Goal: Task Accomplishment & Management: Use online tool/utility

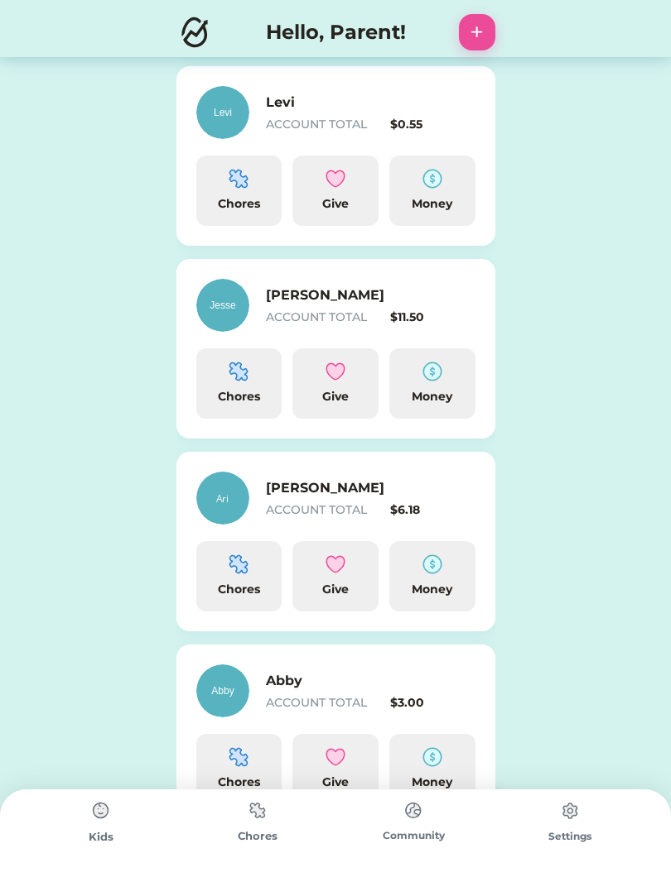
scroll to position [478, 0]
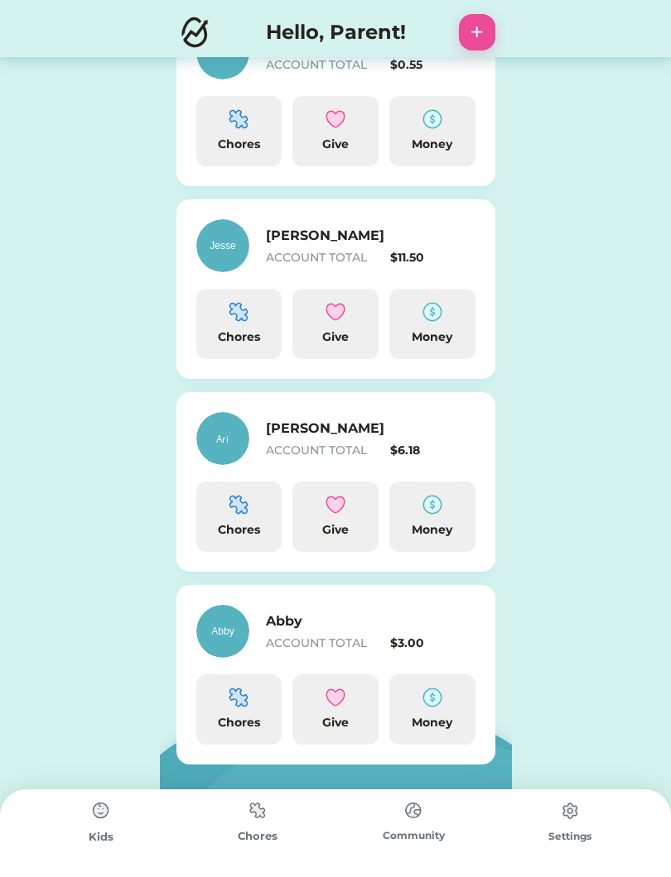
click at [248, 541] on div "Chores" at bounding box center [239, 517] width 86 height 70
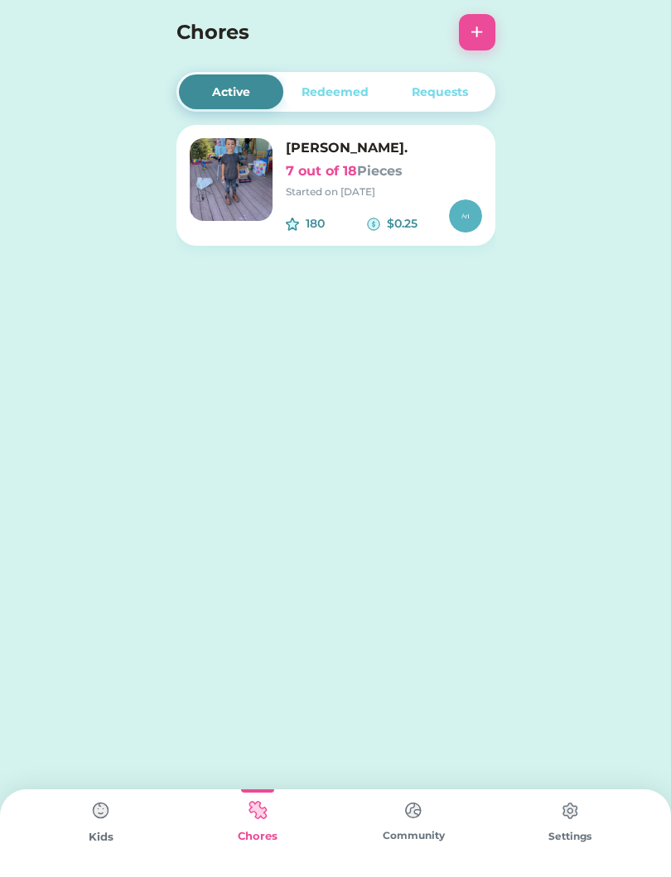
click at [414, 175] on h6 "7 out of 18 Pieces" at bounding box center [384, 171] width 196 height 20
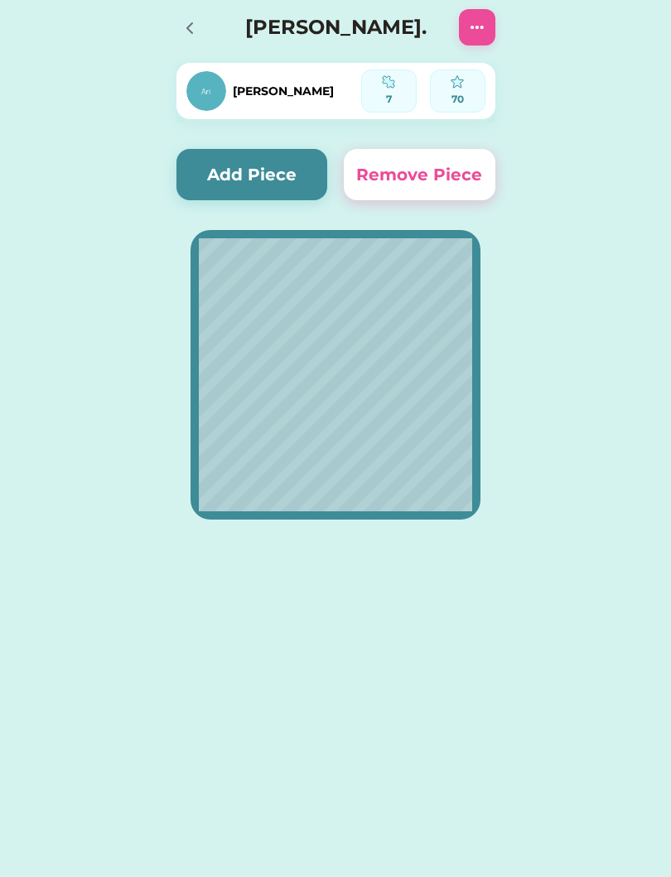
click at [284, 159] on button "Add Piece" at bounding box center [251, 174] width 151 height 51
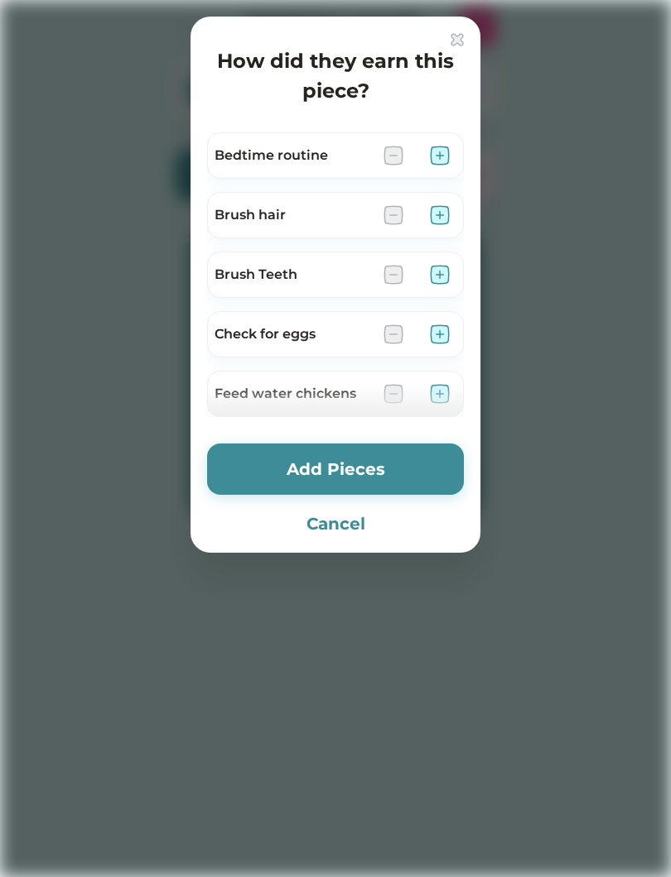
click at [440, 281] on img at bounding box center [440, 275] width 20 height 20
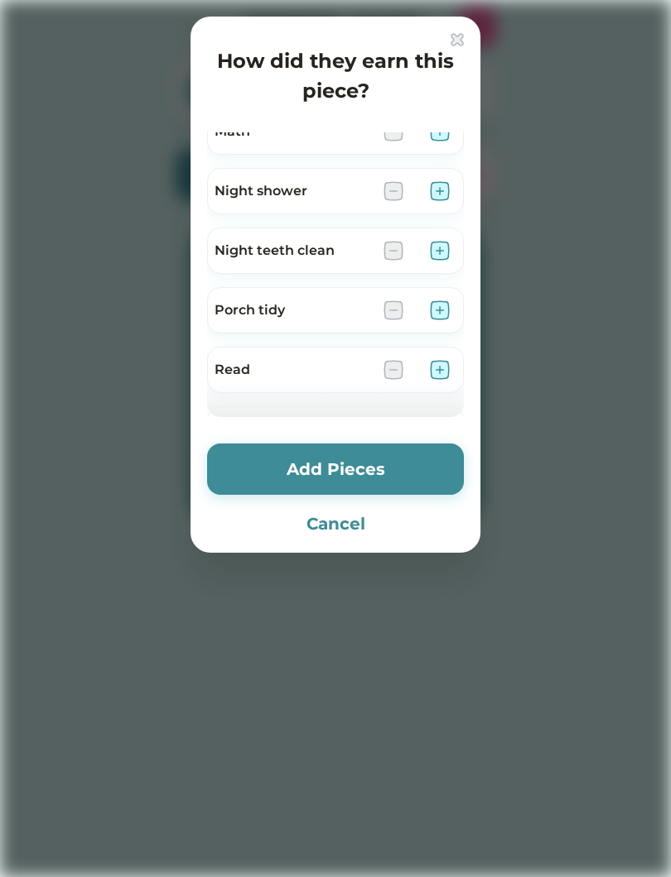
scroll to position [556, 0]
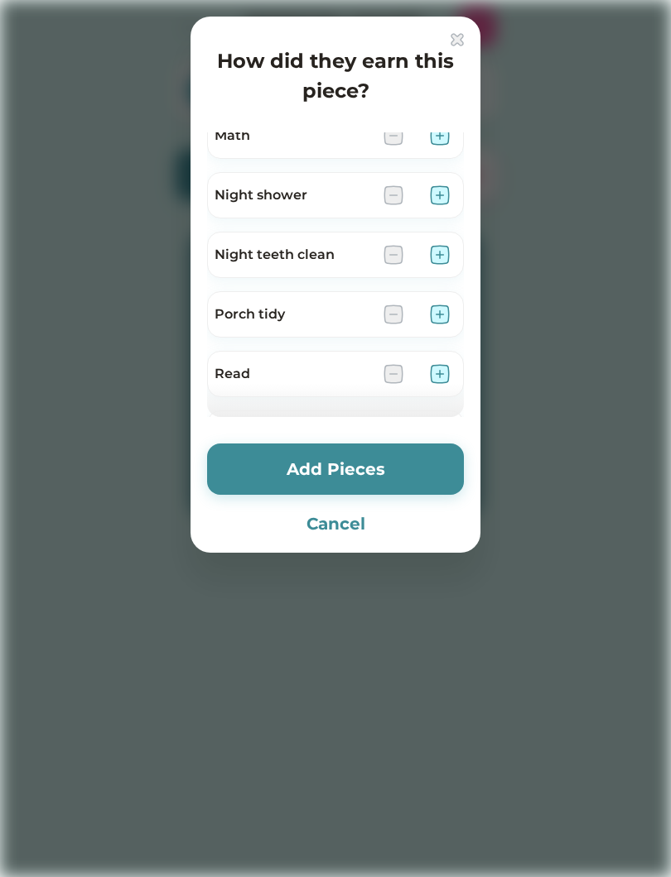
click at [439, 195] on img at bounding box center [440, 195] width 20 height 20
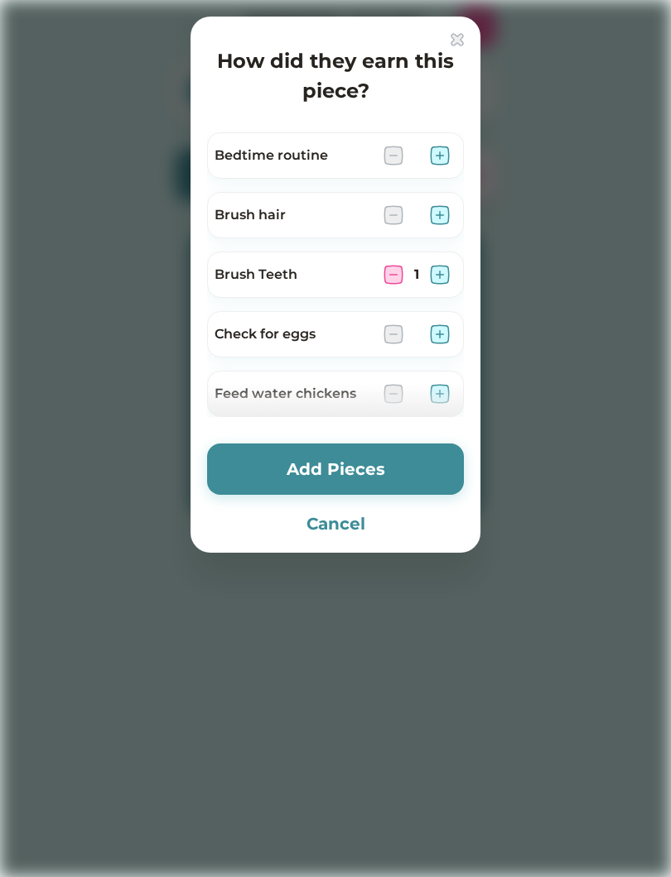
scroll to position [0, 0]
click at [396, 273] on img at bounding box center [393, 275] width 20 height 20
click at [441, 154] on img at bounding box center [440, 156] width 20 height 20
click at [314, 468] on button "Add Pieces" at bounding box center [335, 469] width 257 height 51
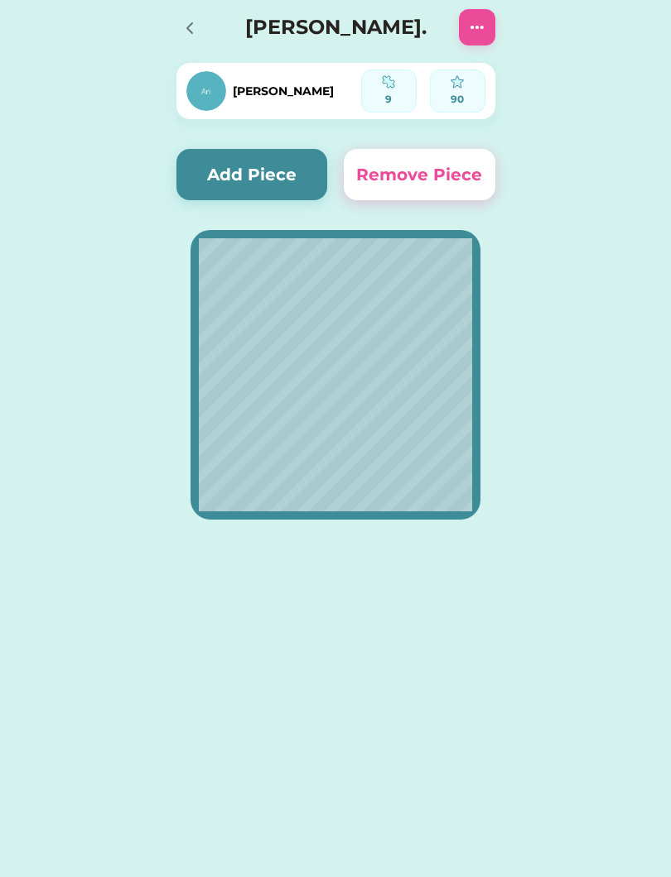
click at [268, 171] on button "Add Piece" at bounding box center [251, 174] width 151 height 51
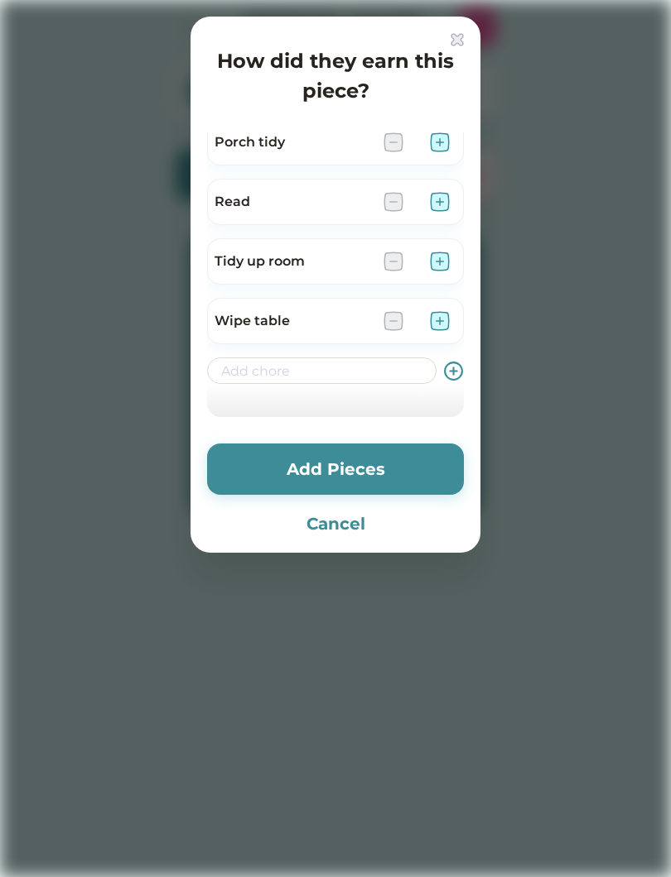
scroll to position [728, 0]
click at [366, 529] on button "Cancel" at bounding box center [335, 524] width 257 height 25
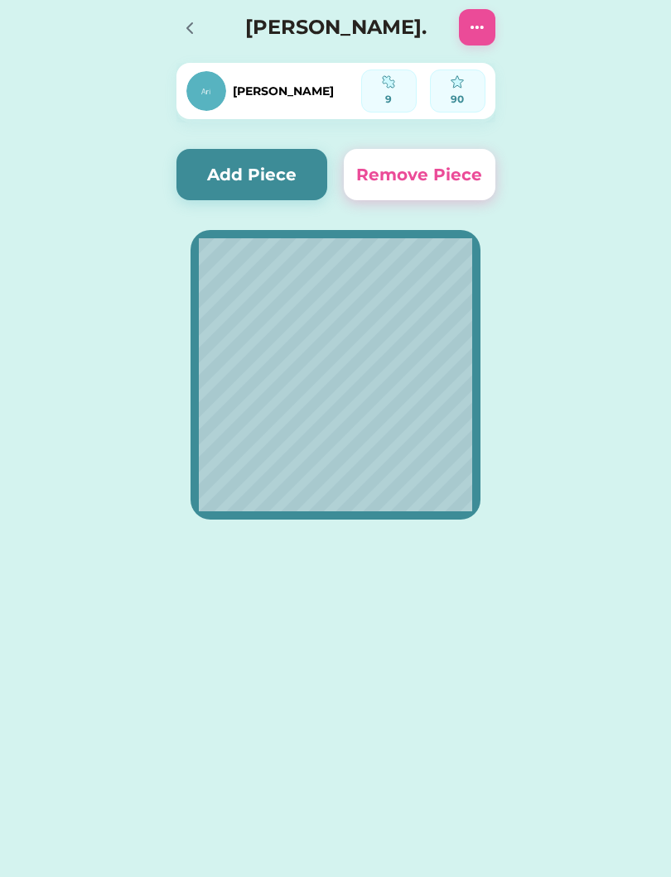
click at [210, 18] on div at bounding box center [194, 27] width 36 height 36
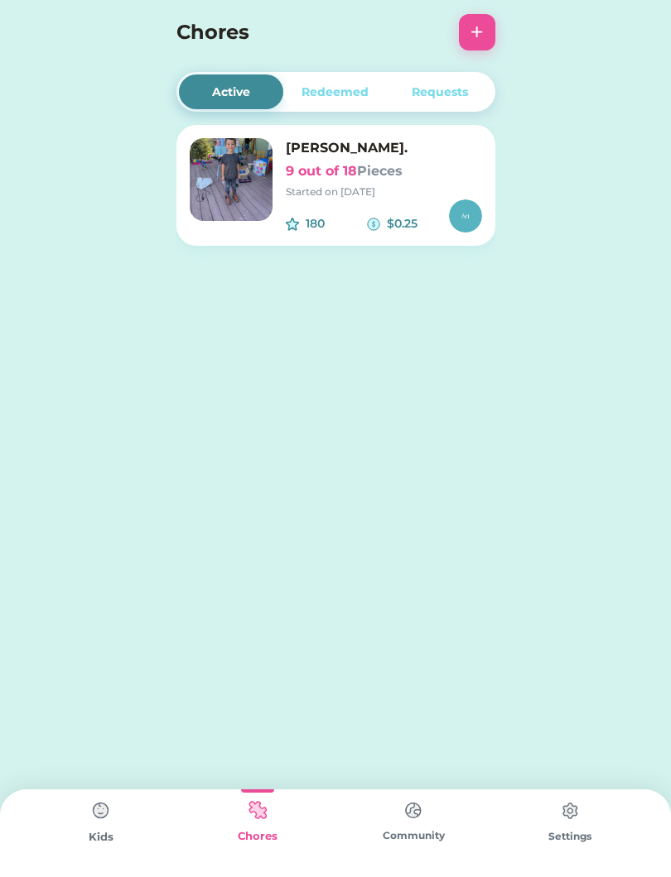
click at [90, 810] on img at bounding box center [100, 811] width 33 height 33
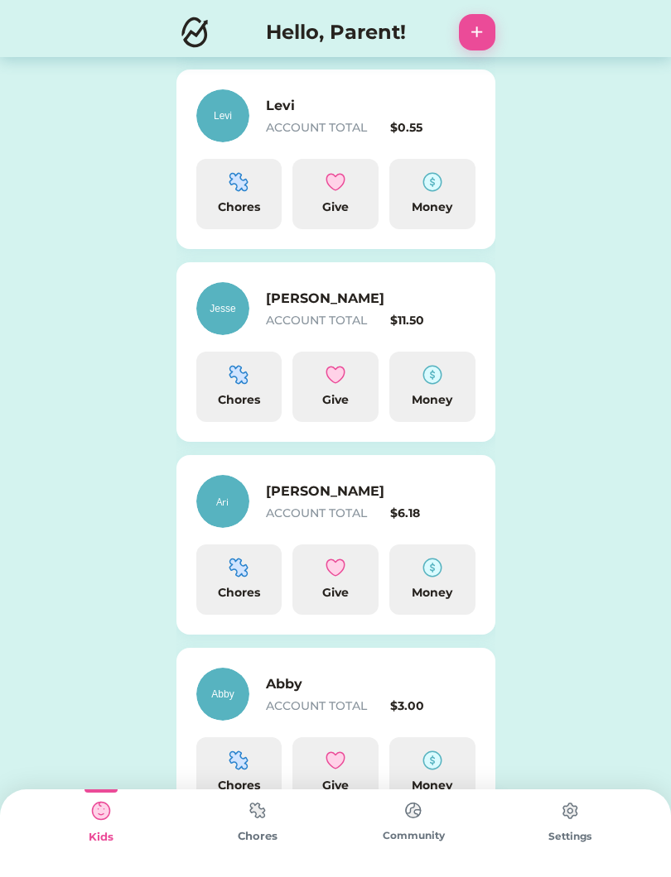
scroll to position [416, 0]
click at [224, 394] on div "Chores" at bounding box center [239, 400] width 73 height 17
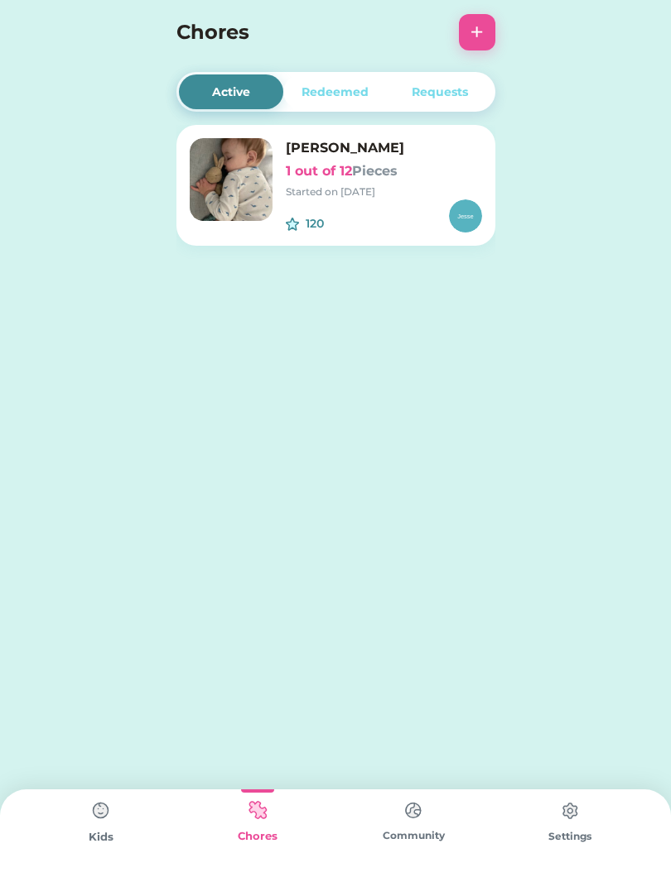
click at [247, 195] on img at bounding box center [231, 179] width 83 height 83
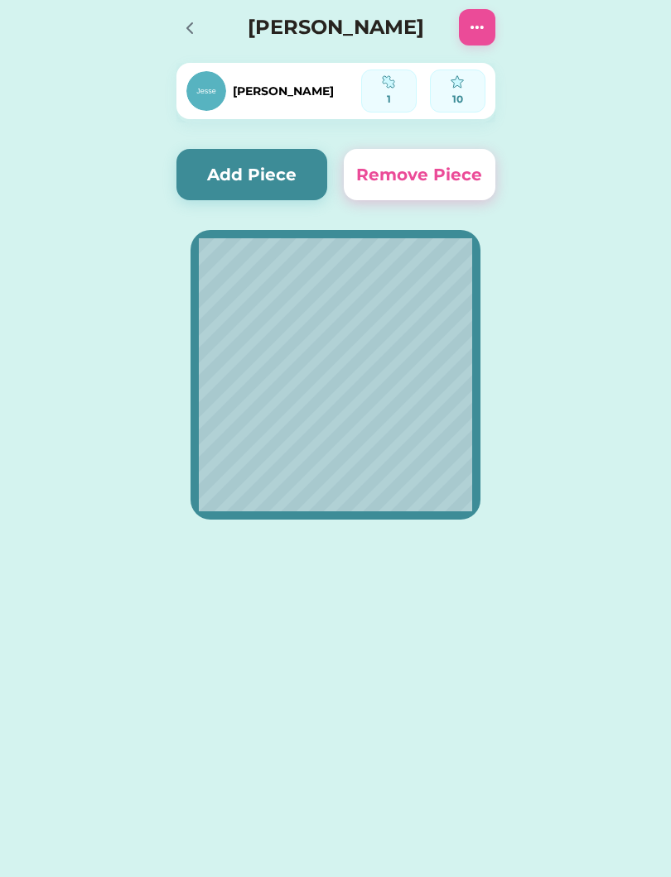
click at [243, 175] on button "Add Piece" at bounding box center [251, 174] width 151 height 51
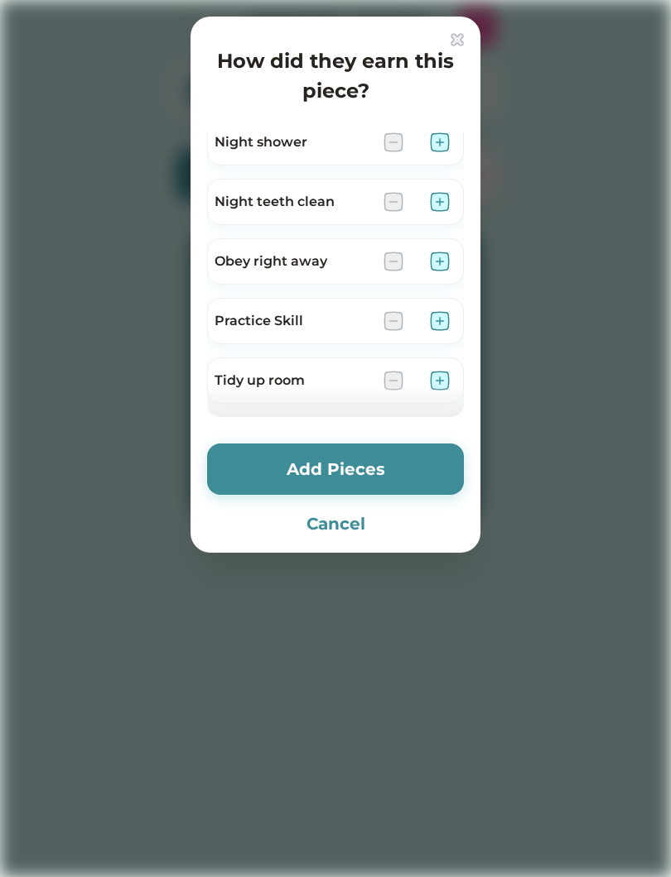
click at [440, 148] on img at bounding box center [440, 142] width 20 height 20
click at [504, 186] on div at bounding box center [335, 438] width 671 height 877
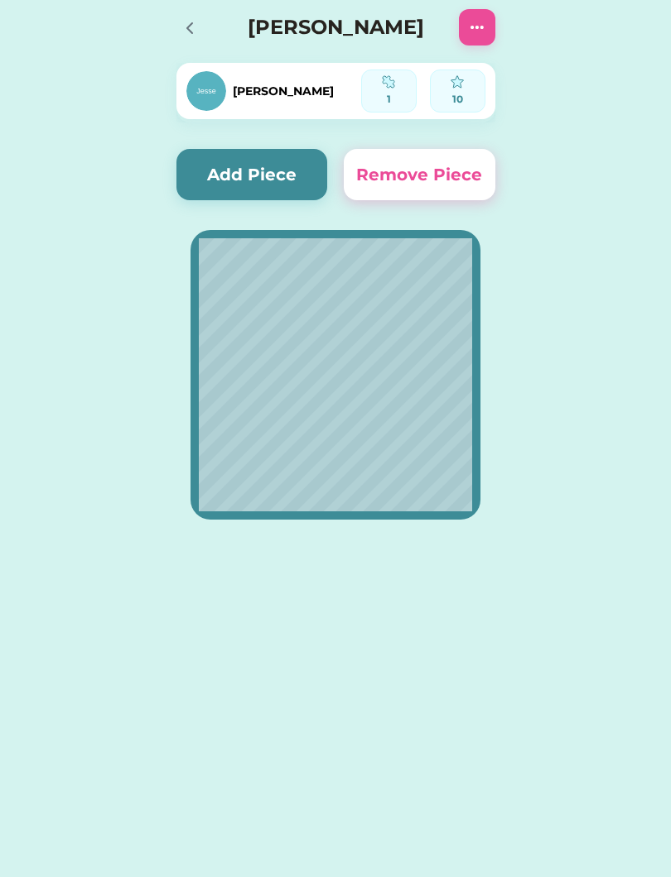
click at [259, 174] on button "Add Piece" at bounding box center [251, 174] width 151 height 51
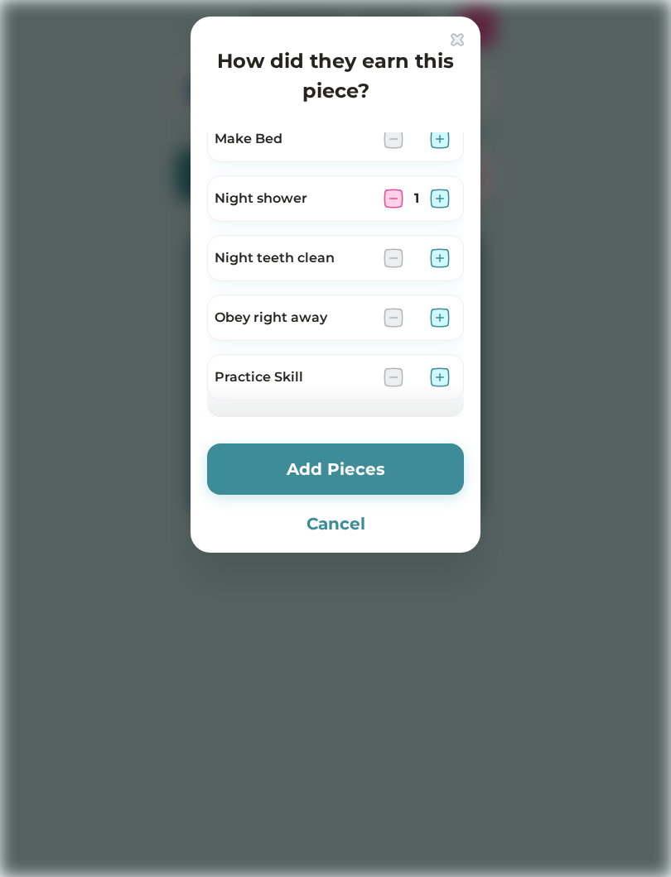
scroll to position [488, 0]
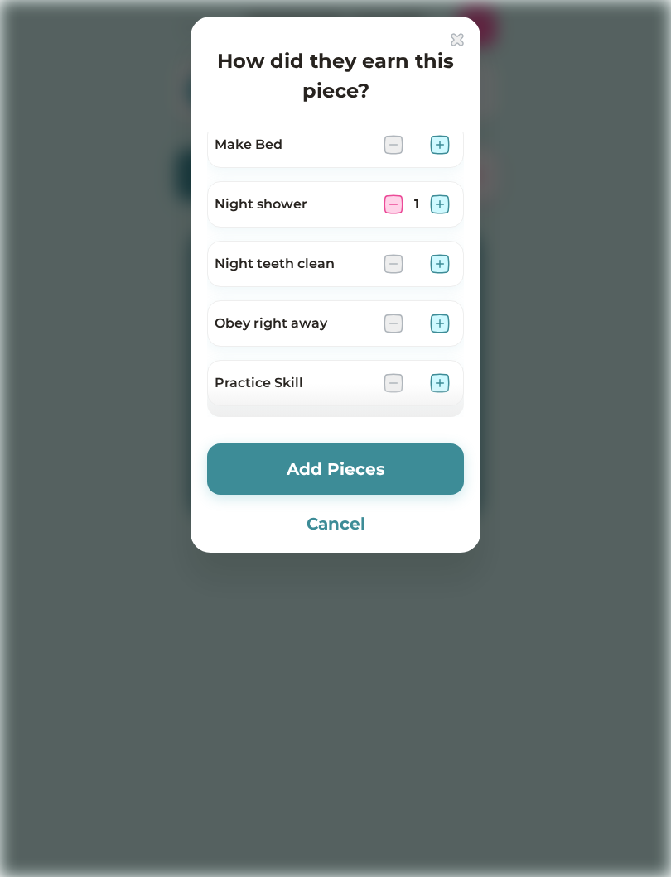
click at [421, 267] on div at bounding box center [416, 264] width 66 height 20
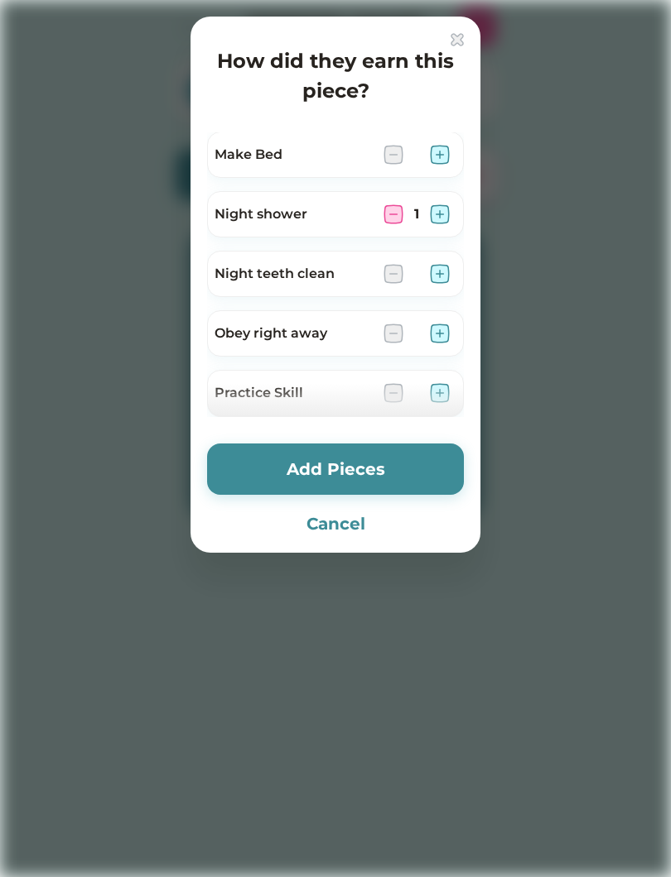
scroll to position [475, 0]
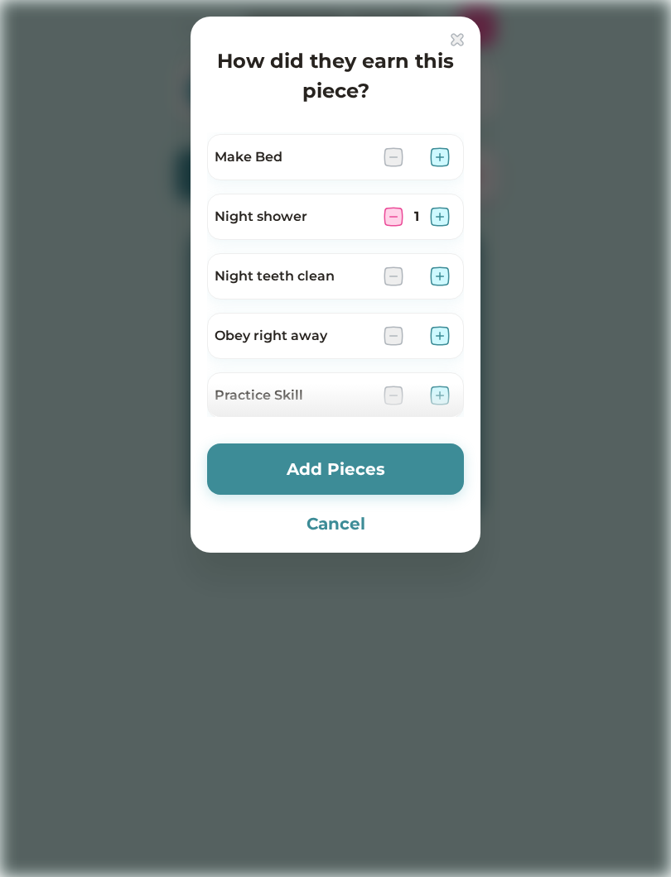
click at [459, 272] on div "Night teeth clean" at bounding box center [335, 276] width 257 height 46
click at [446, 267] on img at bounding box center [440, 277] width 20 height 20
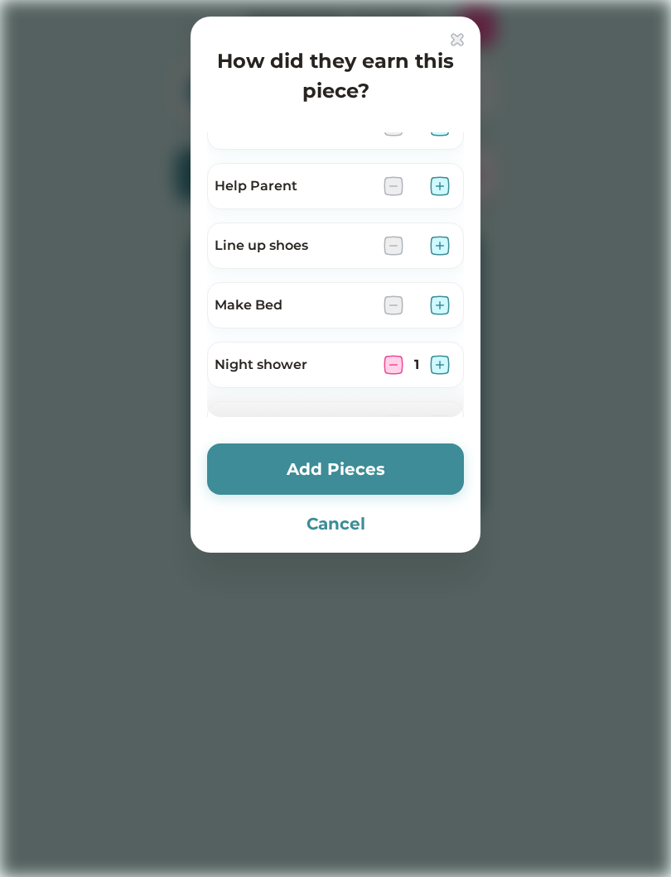
scroll to position [325, 0]
click at [432, 241] on img at bounding box center [440, 248] width 20 height 20
click at [446, 243] on img at bounding box center [440, 248] width 20 height 20
click at [412, 248] on div "2" at bounding box center [416, 248] width 13 height 20
click at [397, 243] on img at bounding box center [393, 248] width 20 height 20
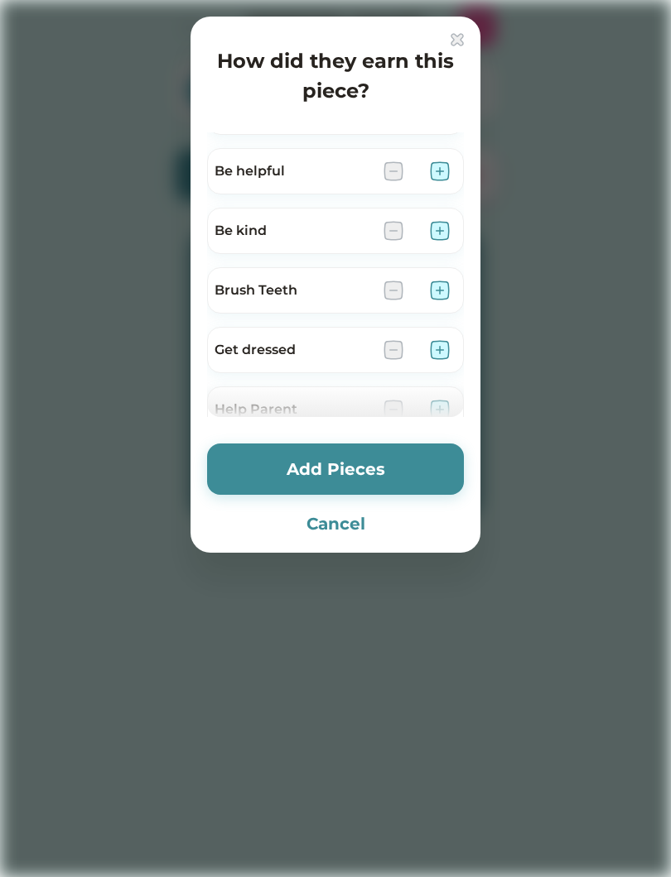
scroll to position [96, 0]
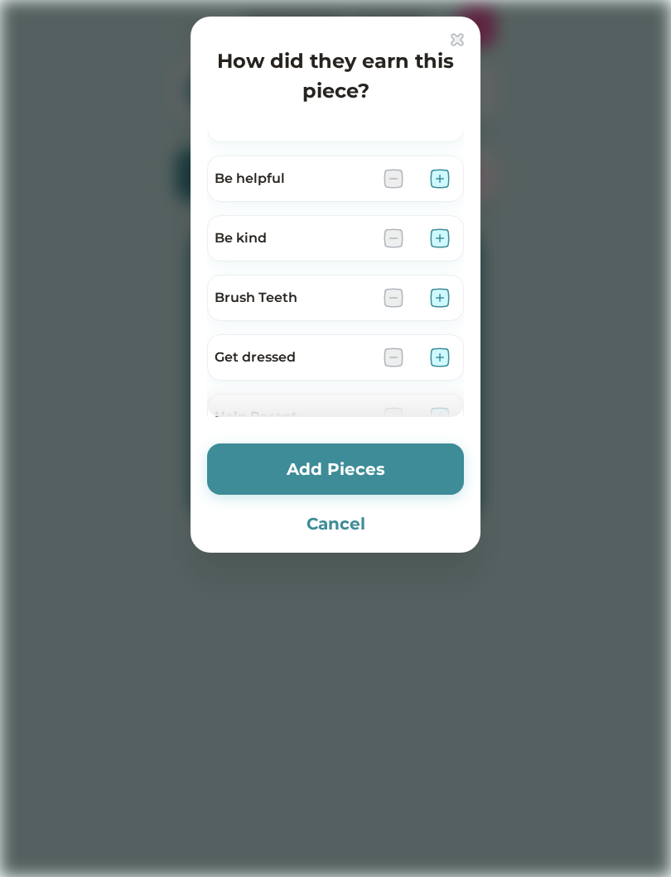
click at [437, 228] on img at bounding box center [440, 238] width 20 height 20
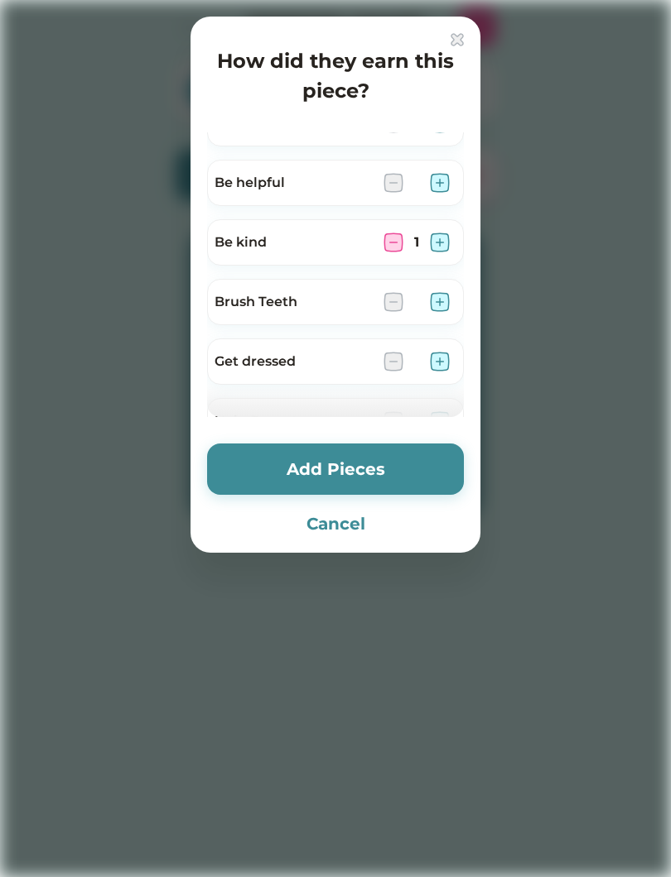
click at [448, 175] on img at bounding box center [440, 183] width 20 height 20
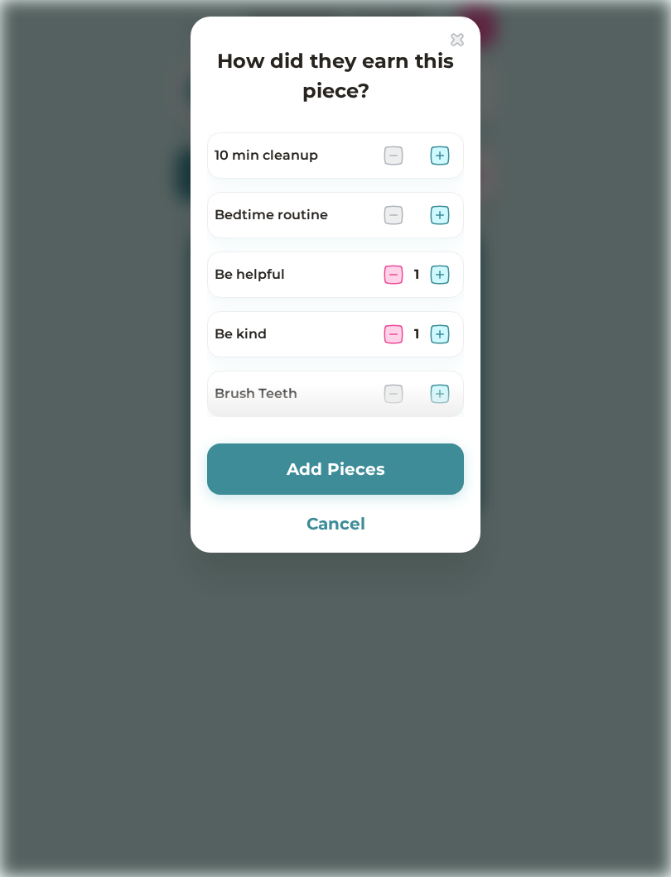
scroll to position [0, 0]
click at [441, 209] on img at bounding box center [440, 215] width 20 height 20
click at [310, 487] on button "Add Pieces" at bounding box center [335, 469] width 257 height 51
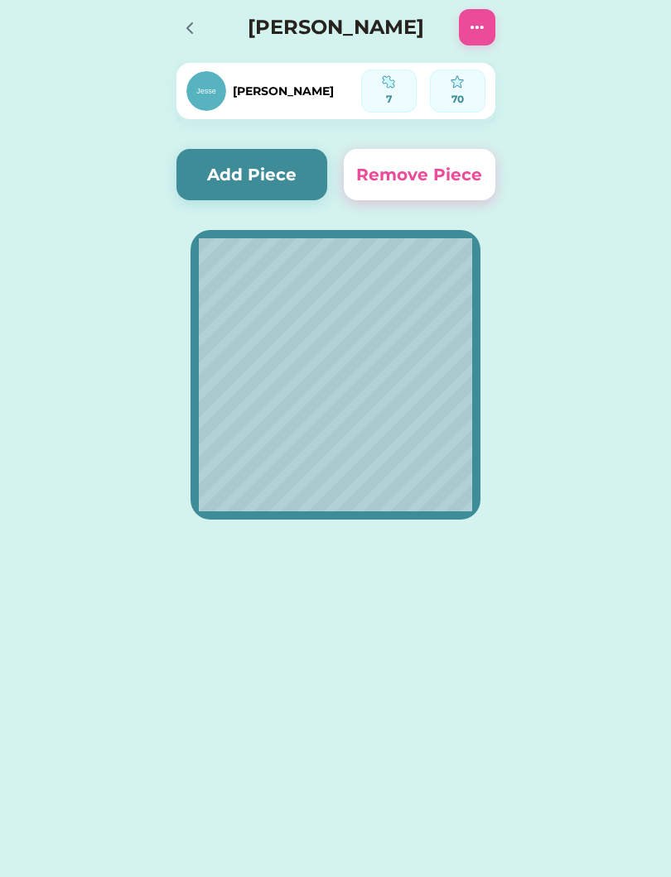
click at [250, 181] on button "Add Piece" at bounding box center [251, 174] width 151 height 51
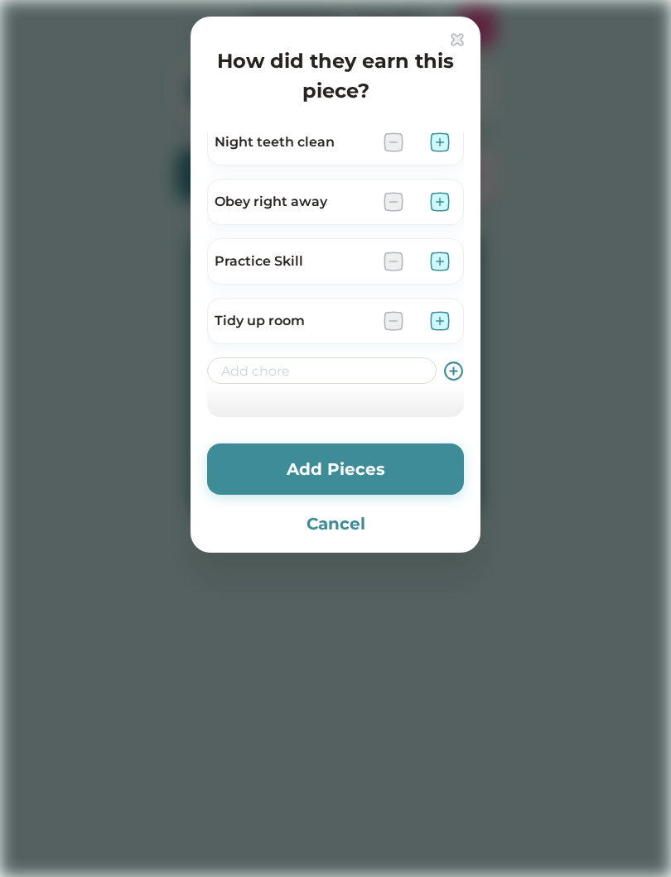
scroll to position [609, 0]
click at [459, 44] on img at bounding box center [456, 39] width 13 height 13
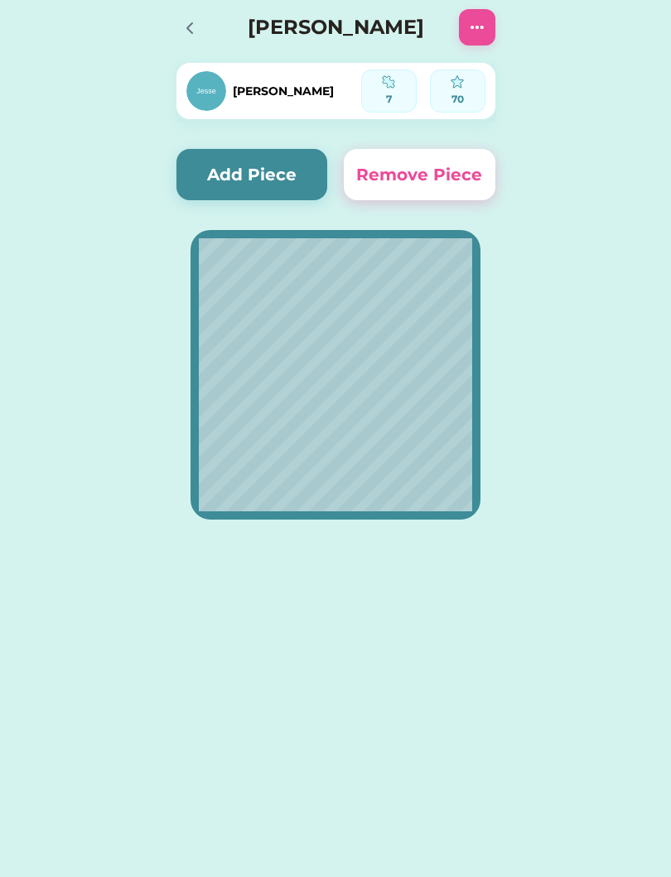
click at [190, 28] on icon at bounding box center [190, 28] width 20 height 20
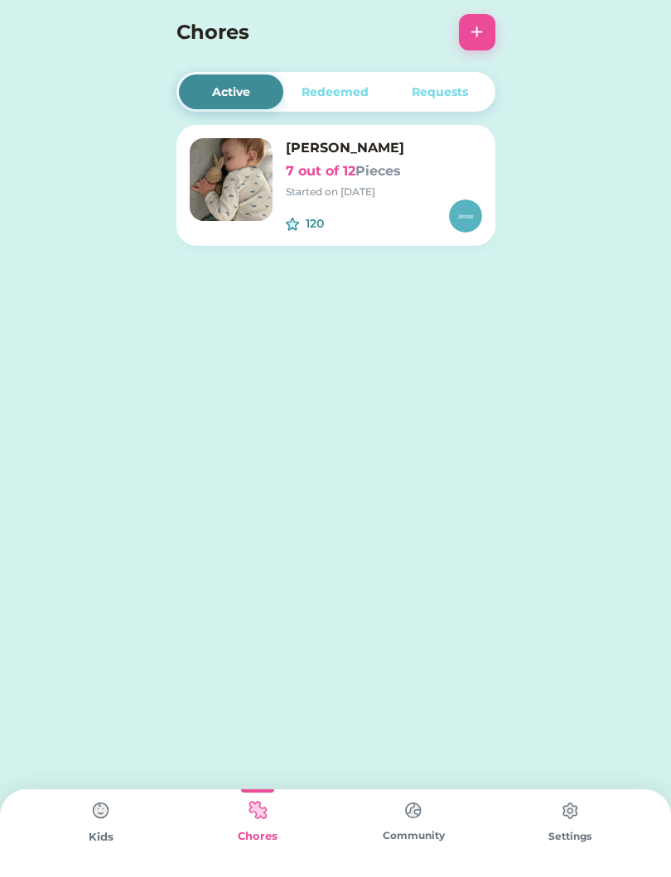
click at [265, 825] on img at bounding box center [257, 811] width 33 height 32
click at [91, 827] on img at bounding box center [100, 811] width 33 height 33
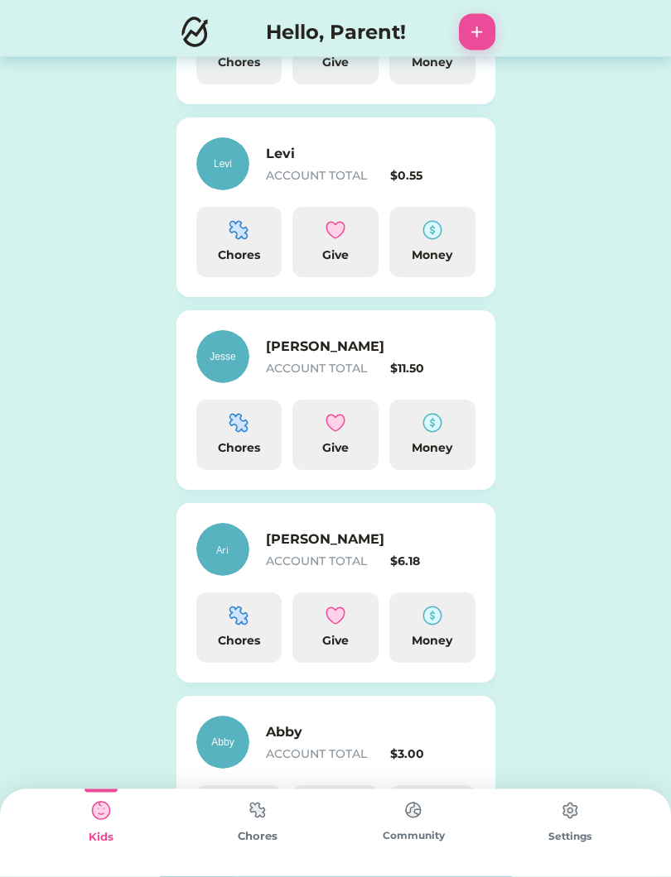
scroll to position [478, 0]
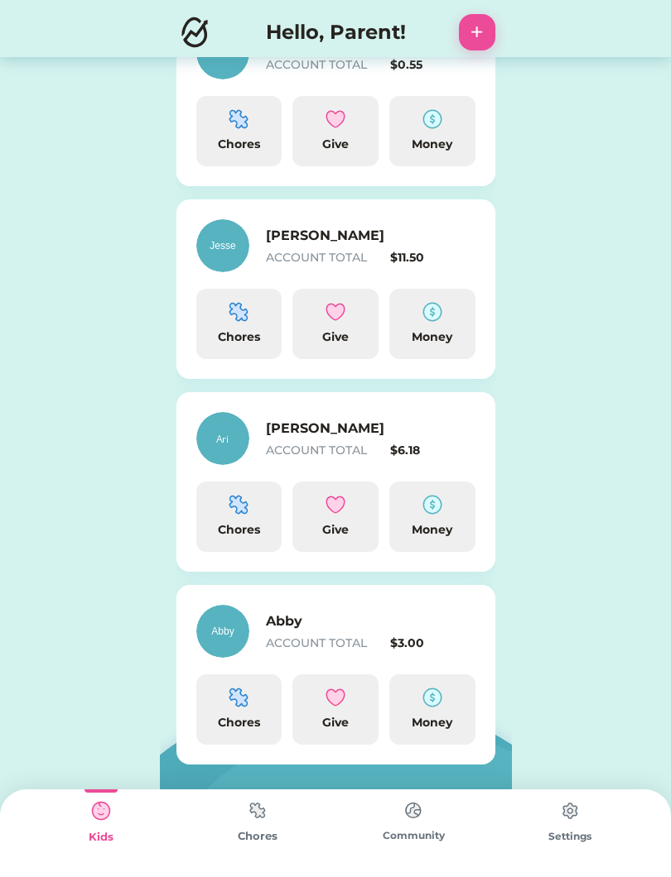
click at [228, 704] on img at bounding box center [238, 698] width 20 height 20
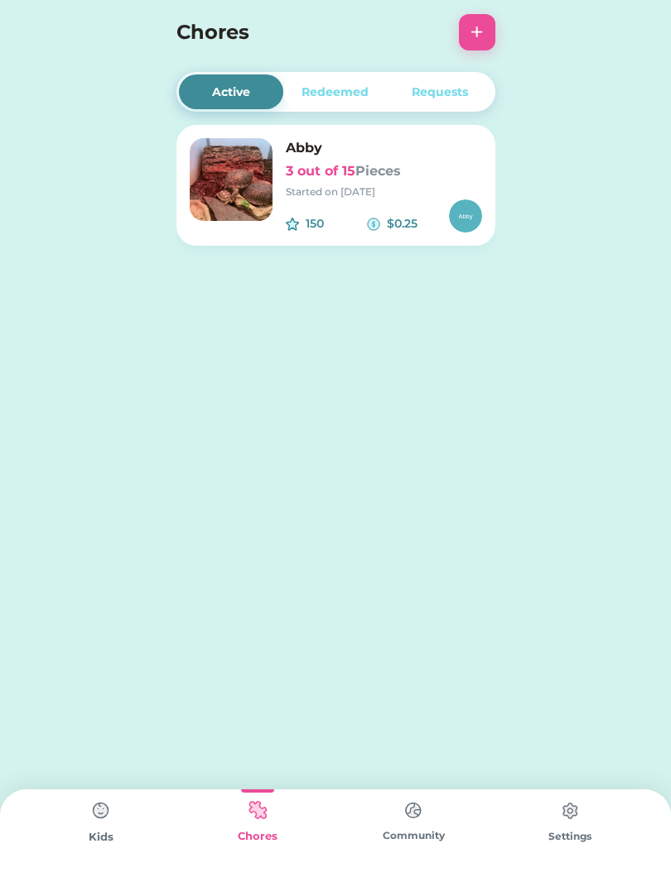
click at [240, 196] on img at bounding box center [231, 179] width 83 height 83
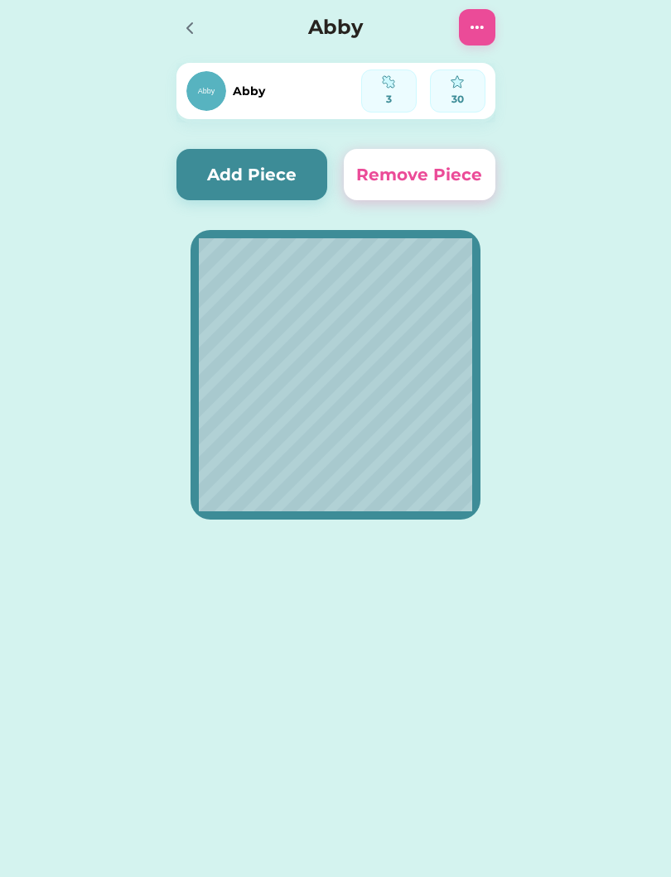
click at [228, 169] on button "Add Piece" at bounding box center [251, 174] width 151 height 51
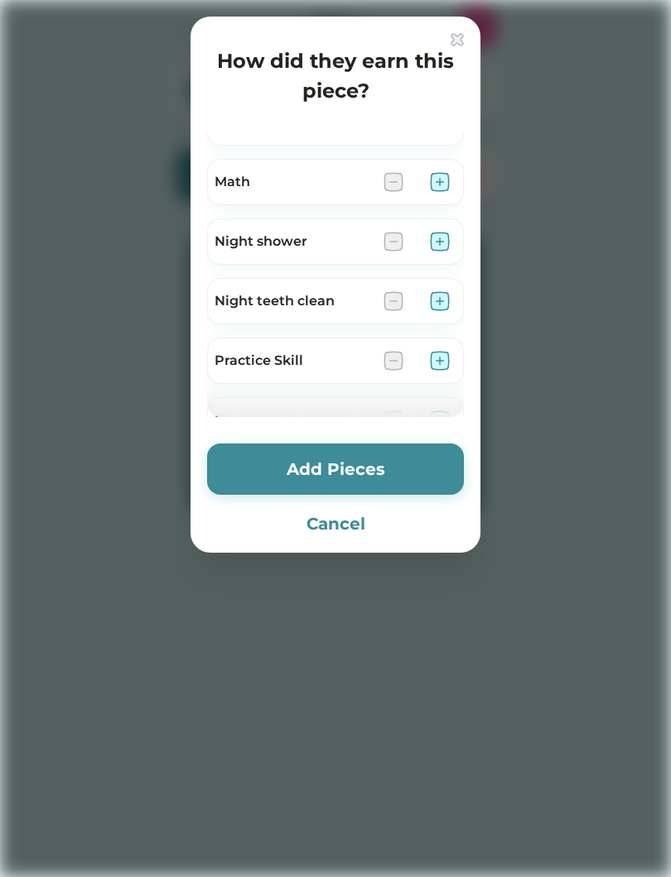
scroll to position [457, 0]
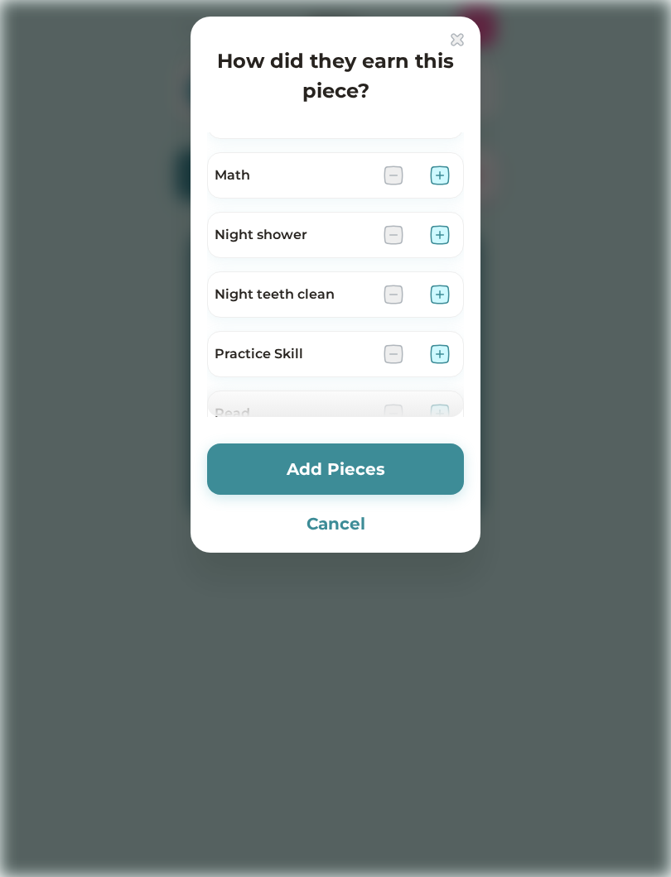
click at [316, 382] on div "Practice Skill" at bounding box center [335, 361] width 257 height 60
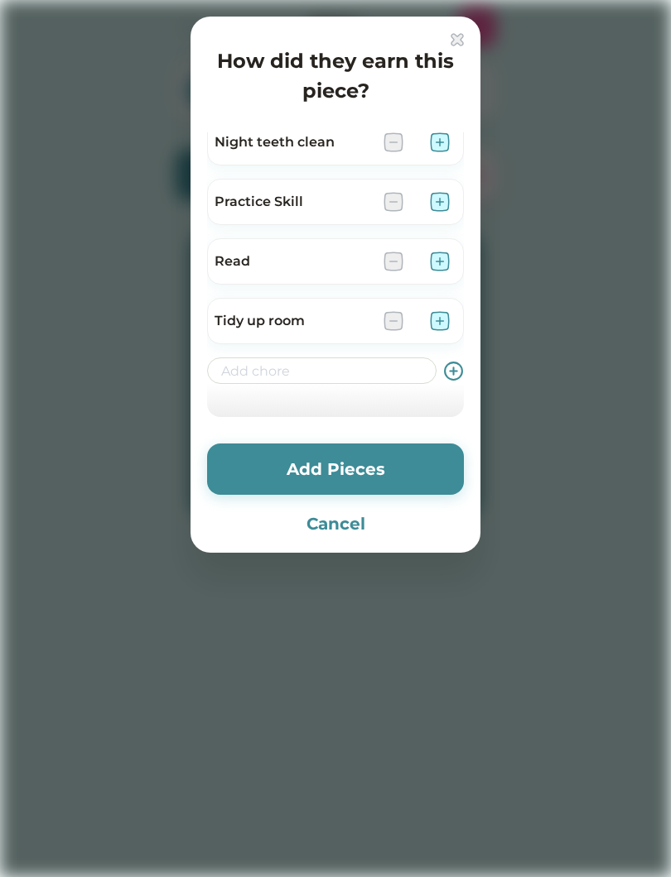
scroll to position [609, 0]
click at [325, 372] on input "input" at bounding box center [321, 371] width 229 height 26
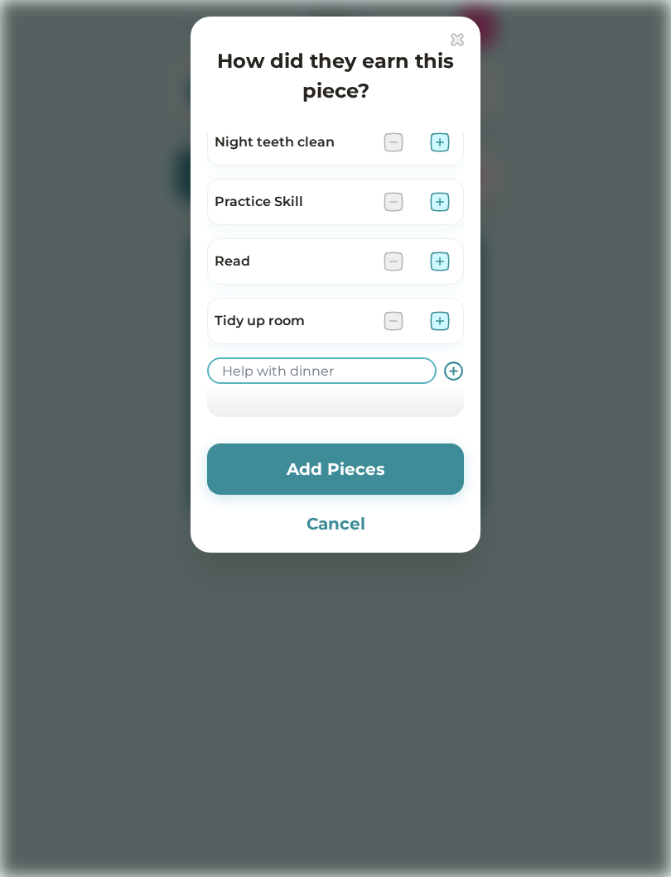
type input "Help with dinner"
click at [461, 372] on use at bounding box center [453, 371] width 17 height 17
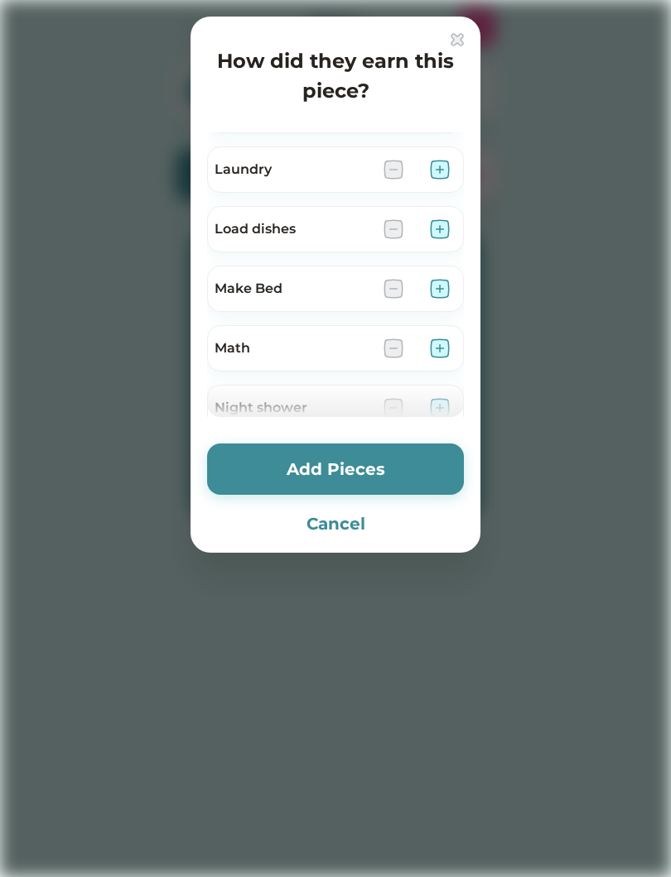
scroll to position [298, 0]
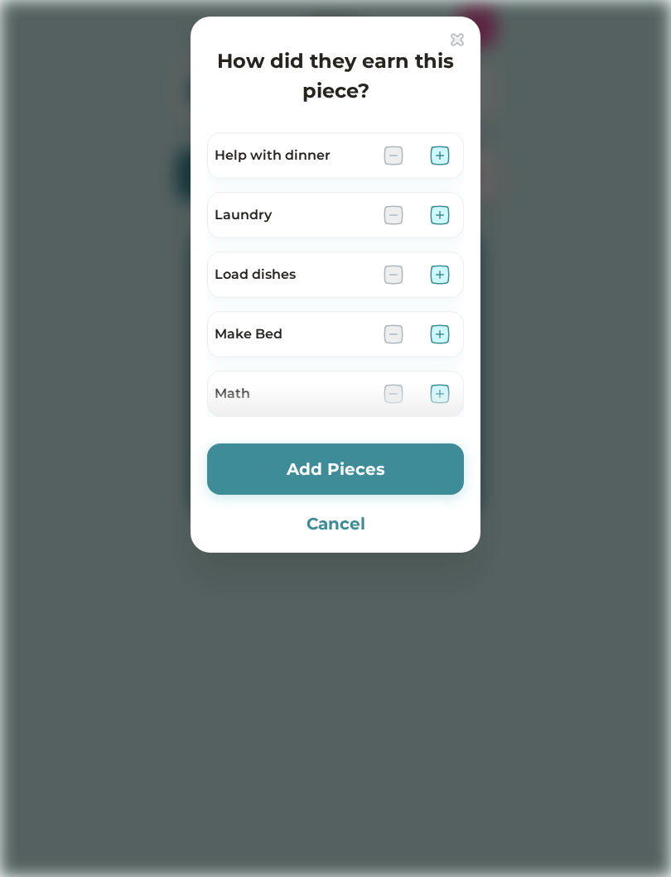
click at [435, 151] on img at bounding box center [440, 156] width 20 height 20
click at [442, 216] on img at bounding box center [440, 215] width 20 height 20
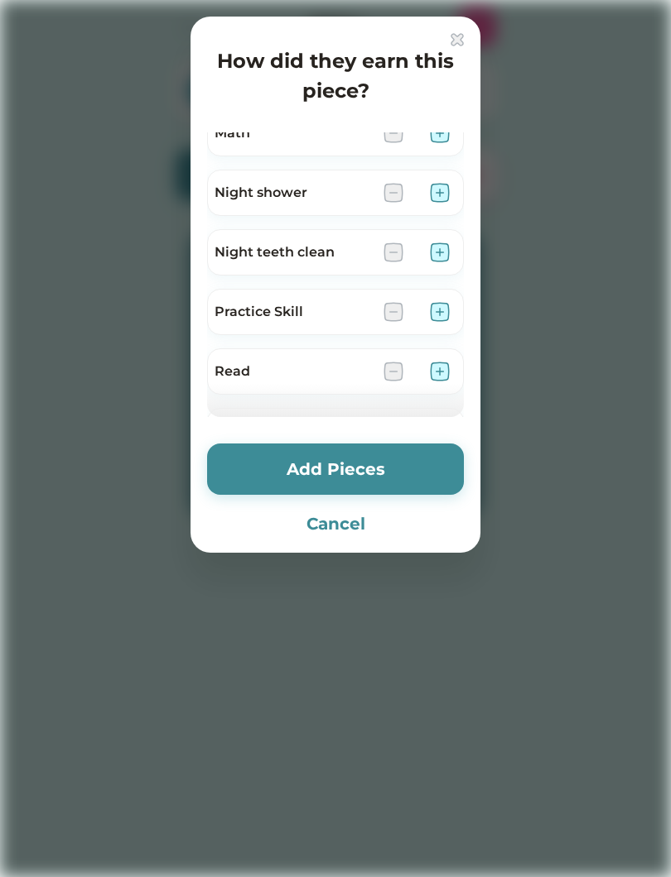
scroll to position [560, 0]
click at [449, 360] on img at bounding box center [440, 370] width 20 height 20
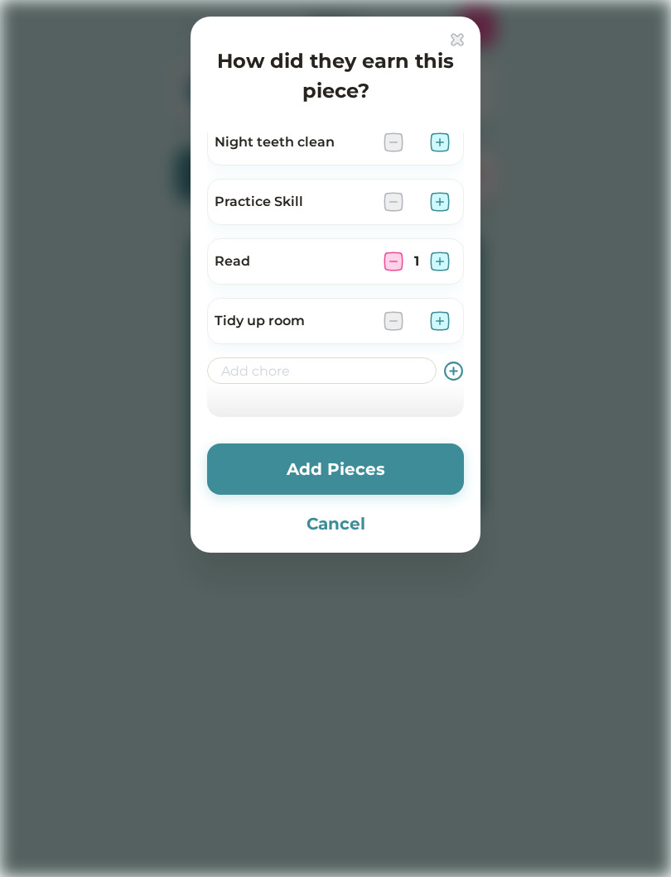
scroll to position [669, 0]
click at [447, 321] on img at bounding box center [440, 321] width 20 height 20
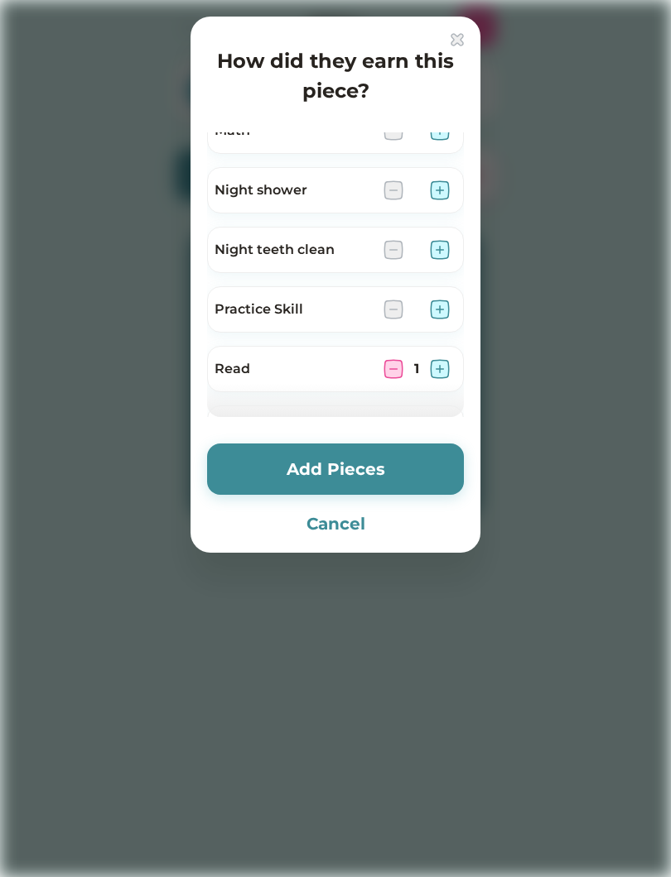
scroll to position [560, 0]
click at [446, 261] on img at bounding box center [440, 252] width 20 height 20
click at [447, 197] on img at bounding box center [440, 192] width 20 height 20
click at [419, 479] on button "Add Pieces" at bounding box center [335, 469] width 257 height 51
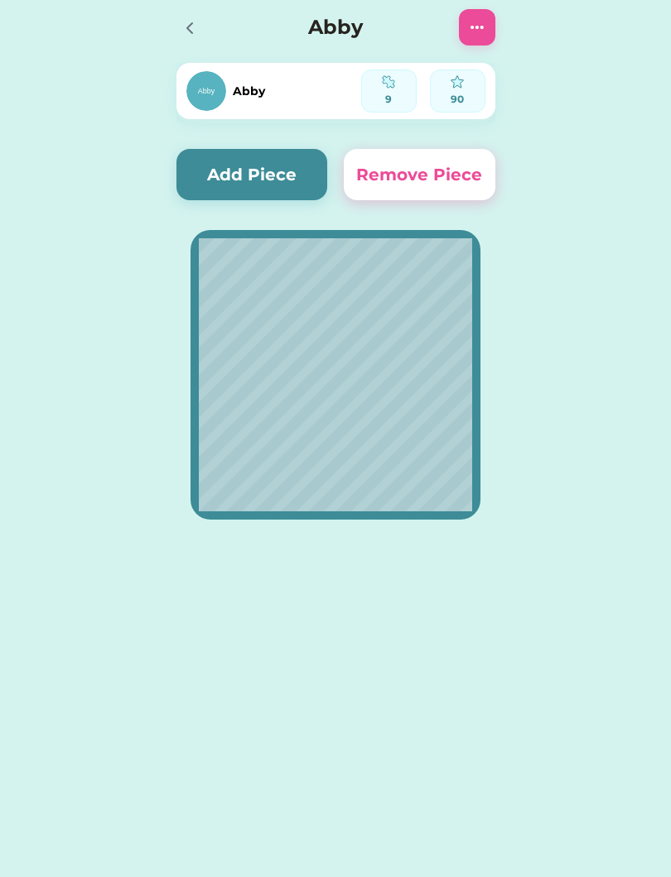
click at [295, 176] on button "Add Piece" at bounding box center [251, 174] width 151 height 51
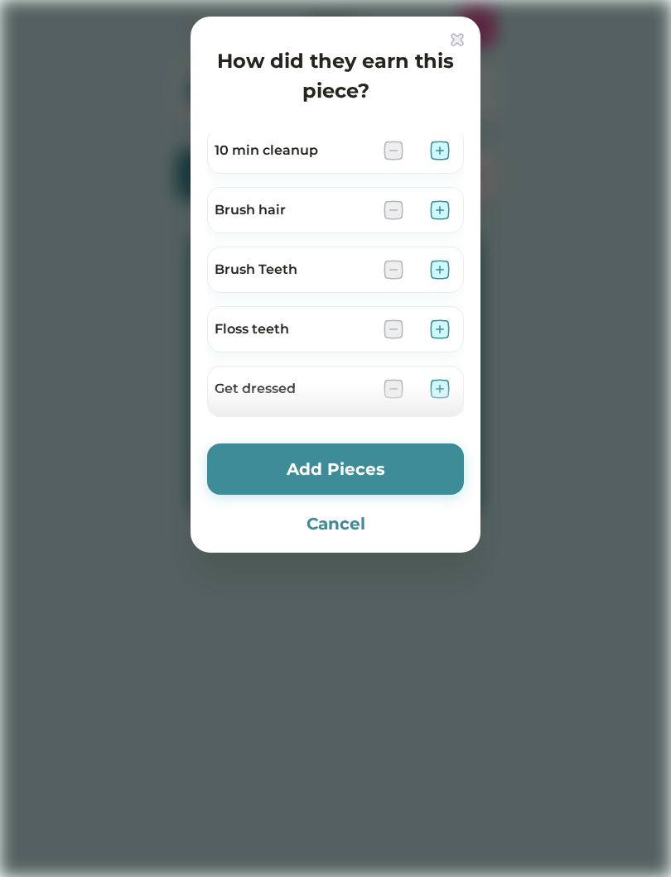
scroll to position [1, 0]
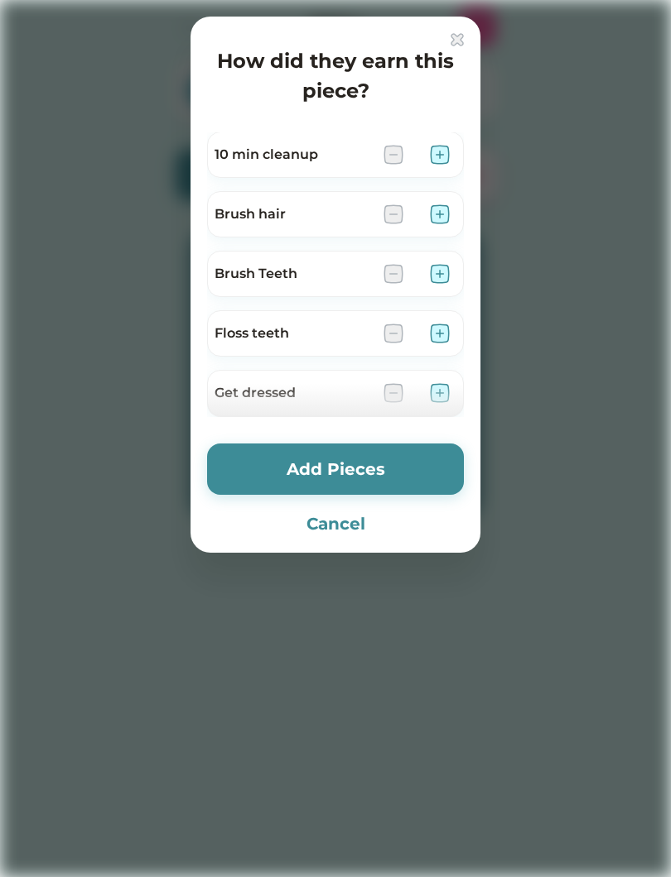
click at [449, 332] on img at bounding box center [440, 334] width 20 height 20
click at [435, 159] on img at bounding box center [440, 155] width 20 height 20
click at [343, 470] on button "Add Pieces" at bounding box center [335, 469] width 257 height 51
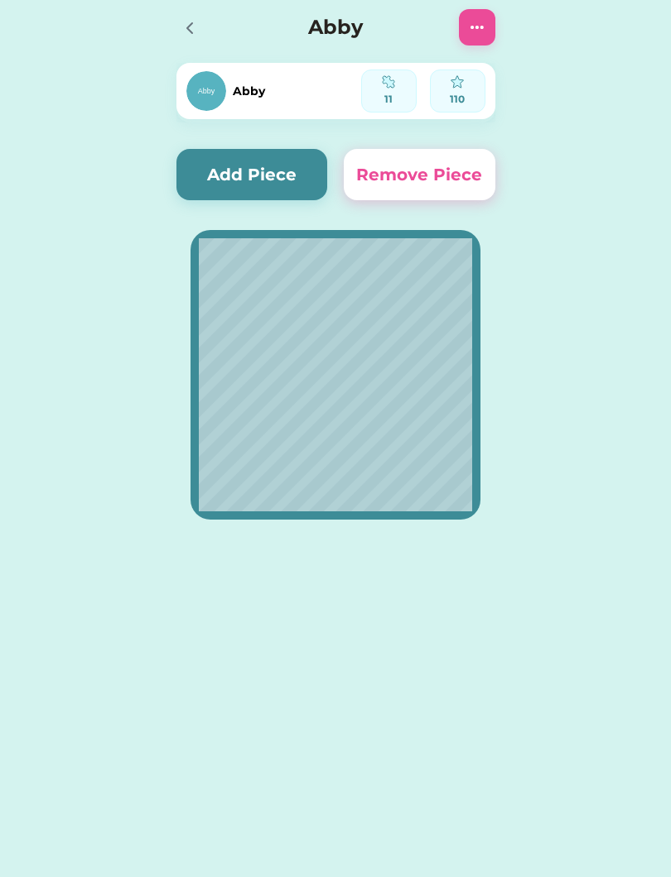
click at [185, 33] on icon at bounding box center [190, 28] width 20 height 20
click at [192, 19] on icon at bounding box center [190, 28] width 20 height 20
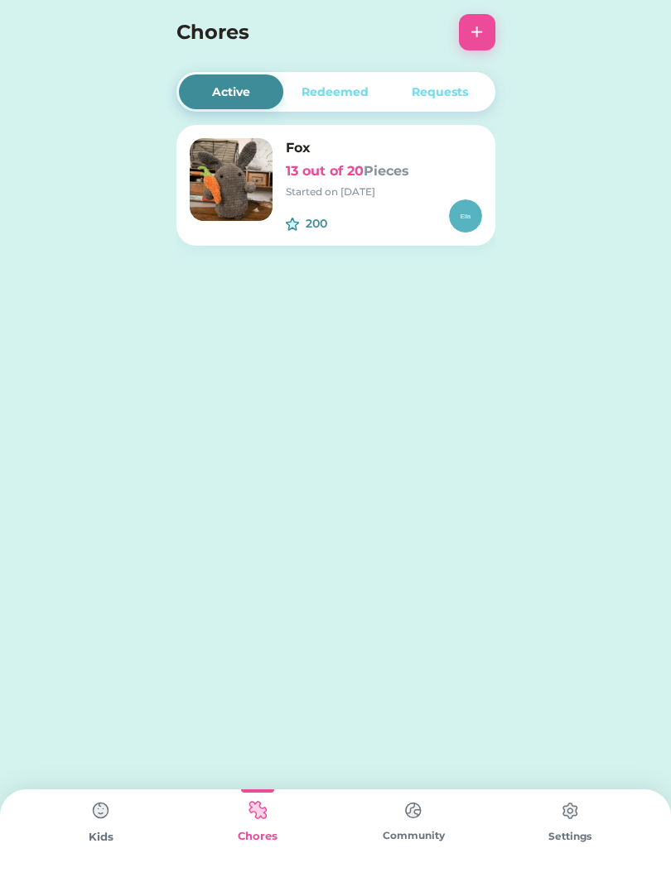
click at [104, 821] on img at bounding box center [100, 811] width 33 height 33
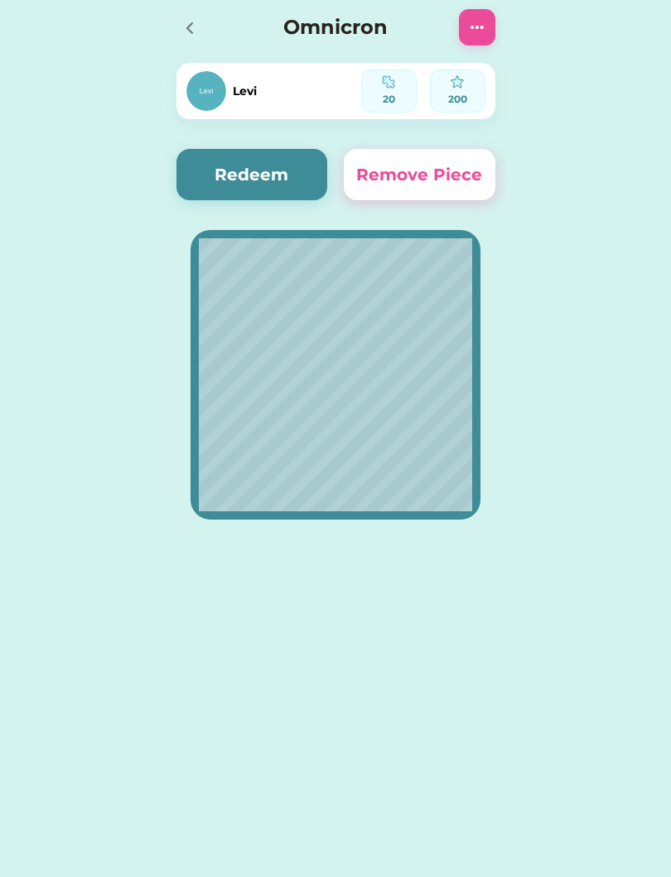
click at [197, 36] on icon at bounding box center [190, 28] width 20 height 20
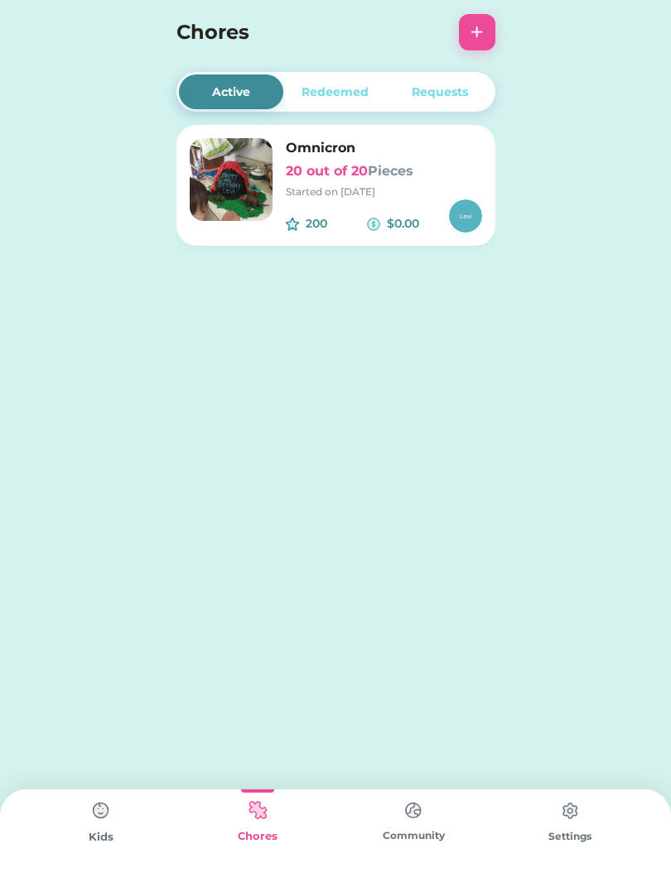
click at [89, 841] on div "Kids" at bounding box center [101, 837] width 156 height 17
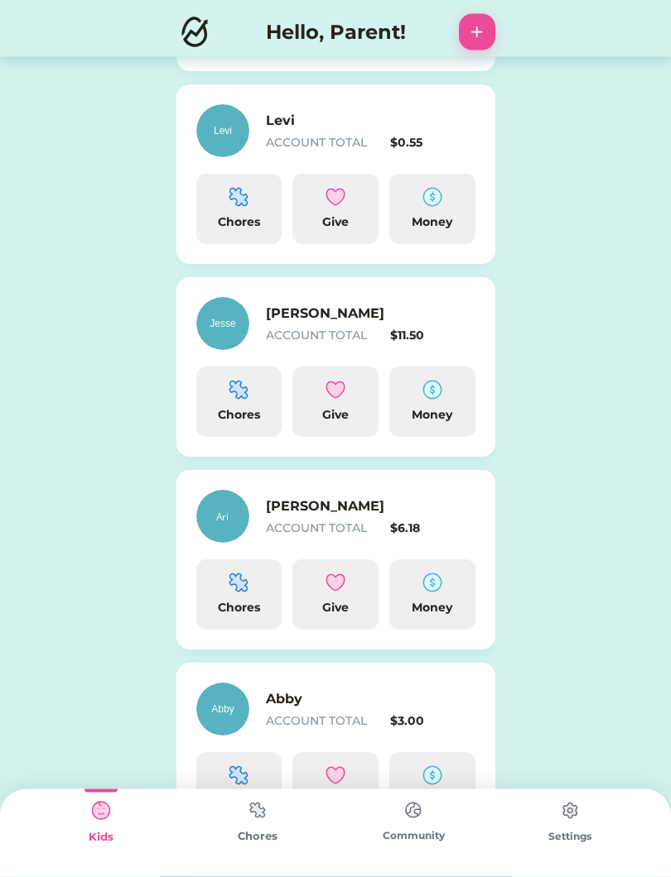
scroll to position [414, 0]
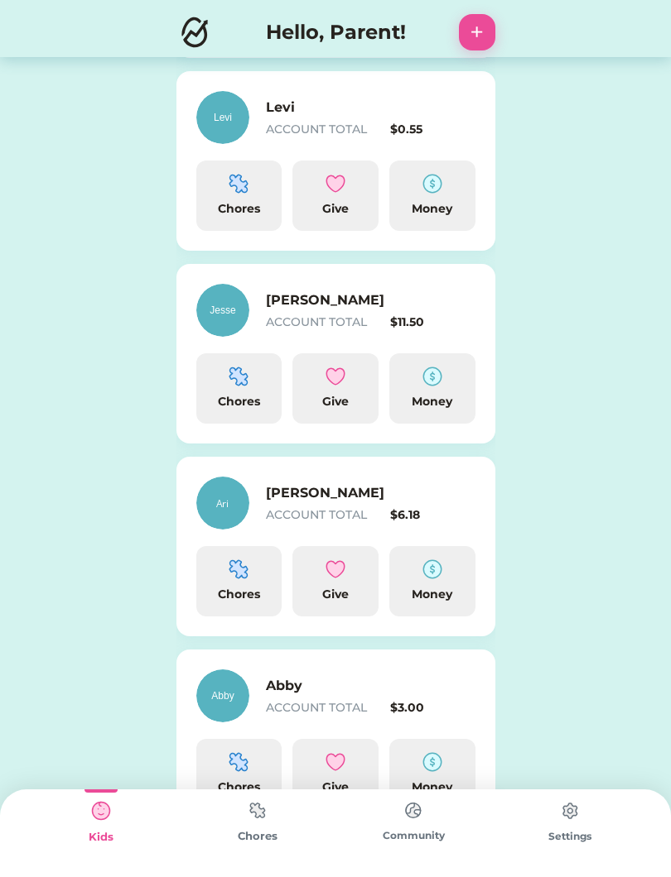
click at [241, 579] on img at bounding box center [238, 570] width 20 height 20
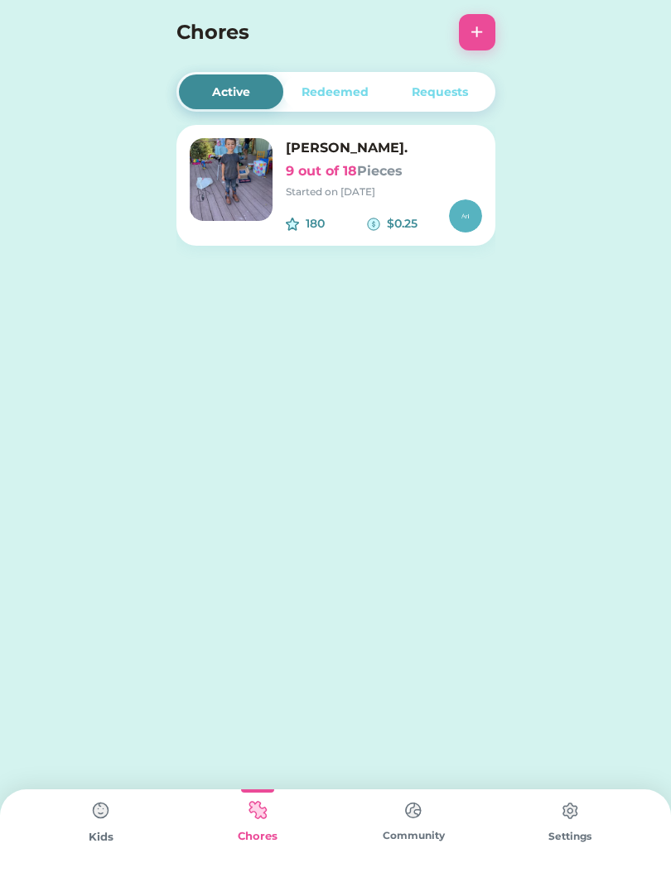
click at [228, 198] on img at bounding box center [231, 179] width 83 height 83
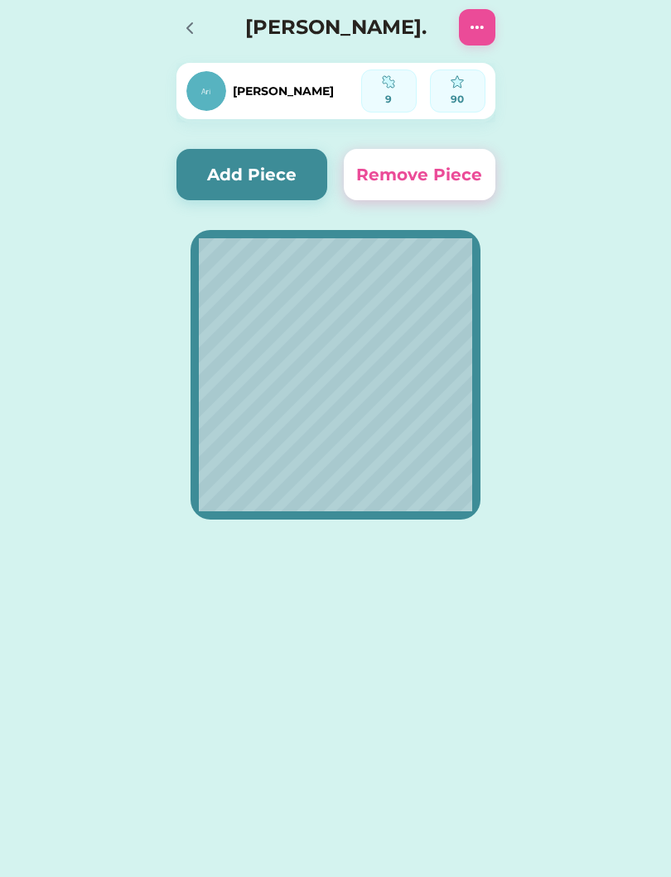
click at [191, 171] on button "Add Piece" at bounding box center [251, 174] width 151 height 51
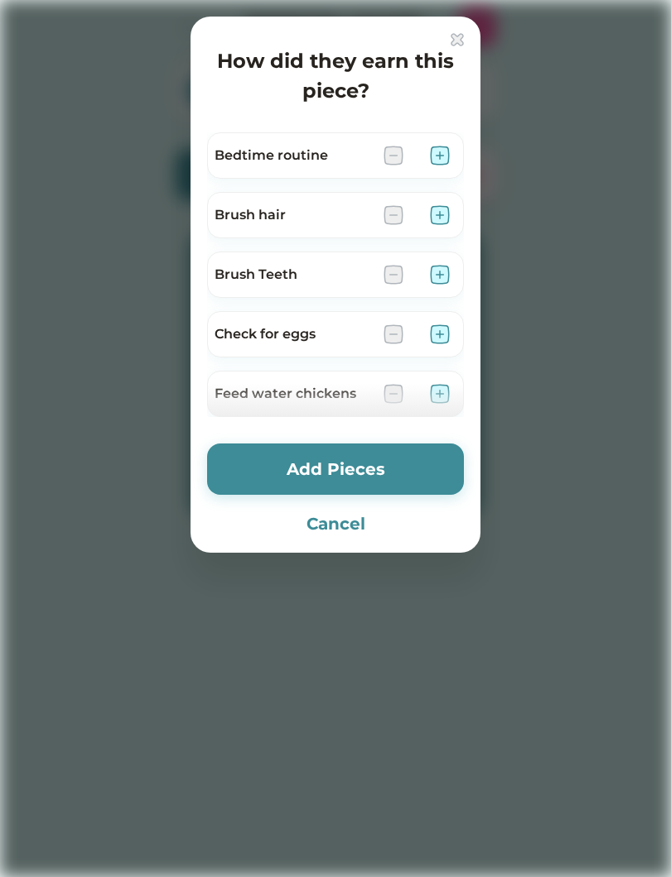
click at [432, 149] on img at bounding box center [440, 156] width 20 height 20
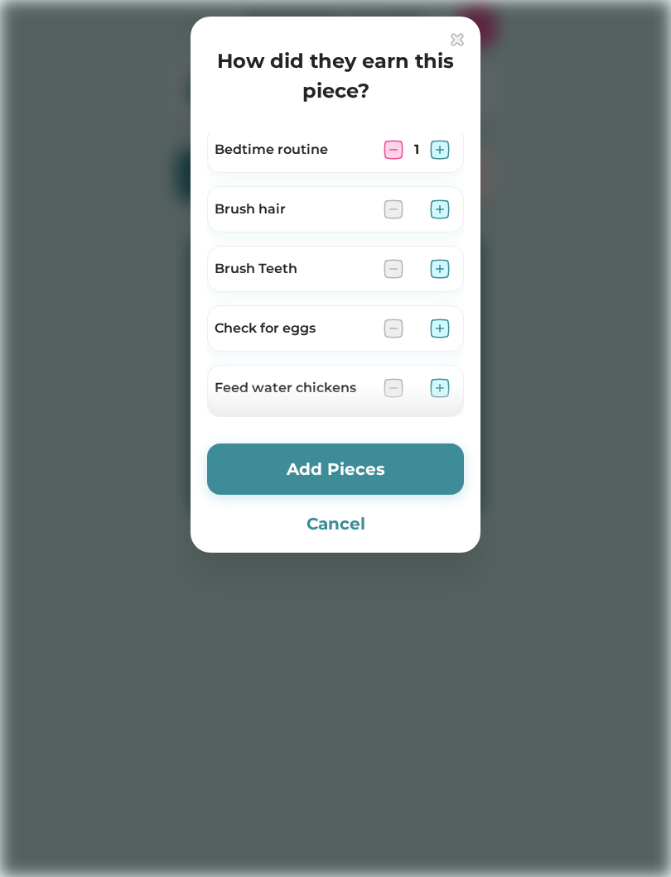
click at [433, 261] on img at bounding box center [440, 269] width 20 height 20
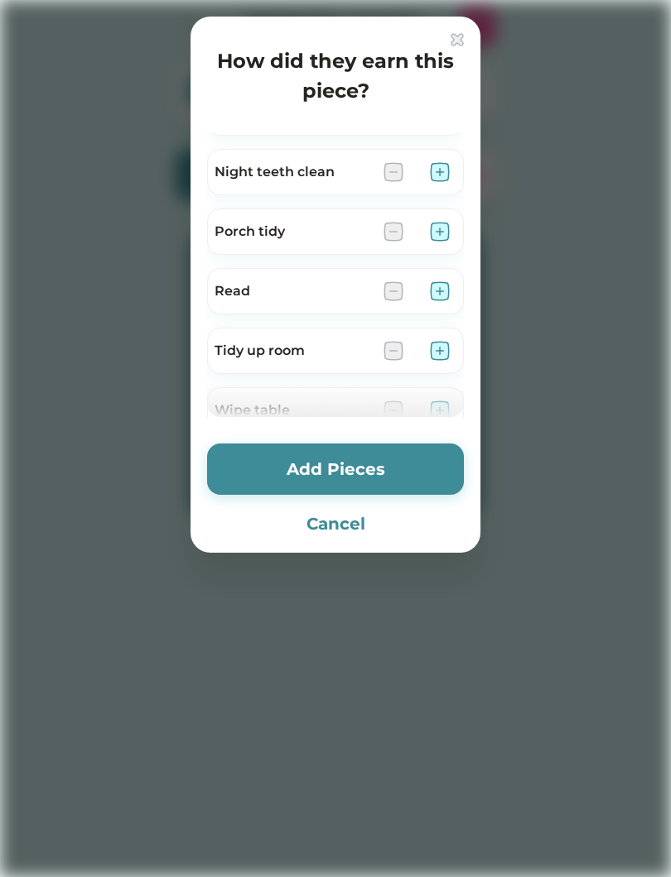
scroll to position [641, 0]
click at [446, 238] on img at bounding box center [440, 230] width 20 height 20
click at [437, 290] on img at bounding box center [440, 290] width 20 height 20
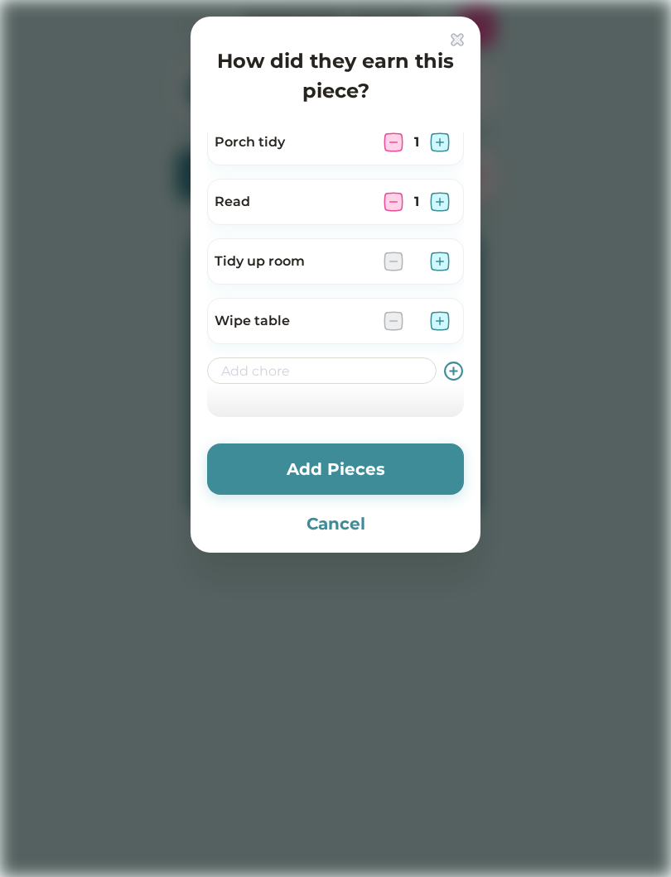
scroll to position [728, 0]
click at [439, 318] on img at bounding box center [440, 321] width 20 height 20
click at [322, 478] on button "Add Pieces" at bounding box center [335, 469] width 257 height 51
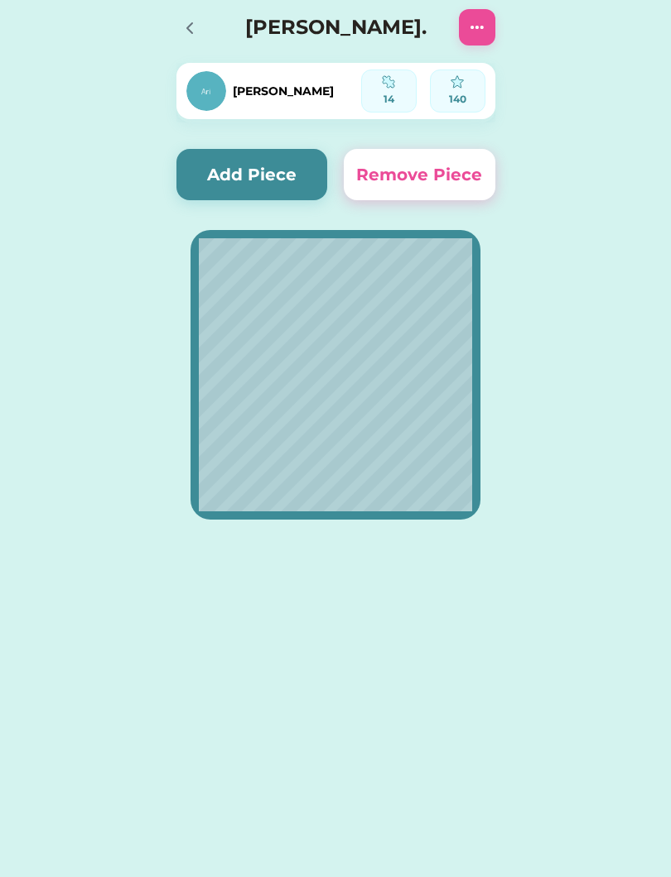
click at [195, 31] on icon at bounding box center [190, 28] width 20 height 20
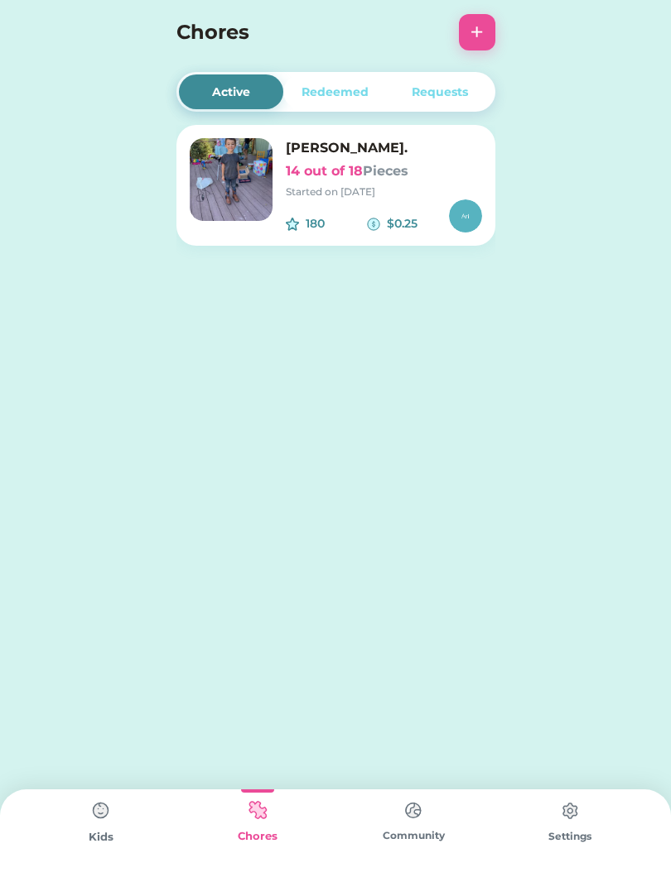
click at [102, 842] on div "Kids" at bounding box center [101, 837] width 156 height 17
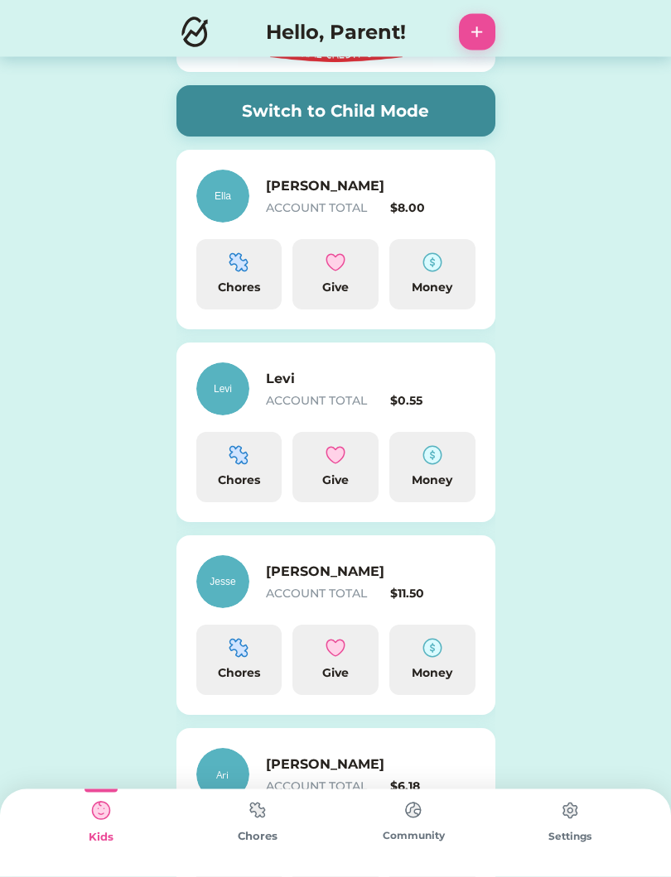
scroll to position [169, 0]
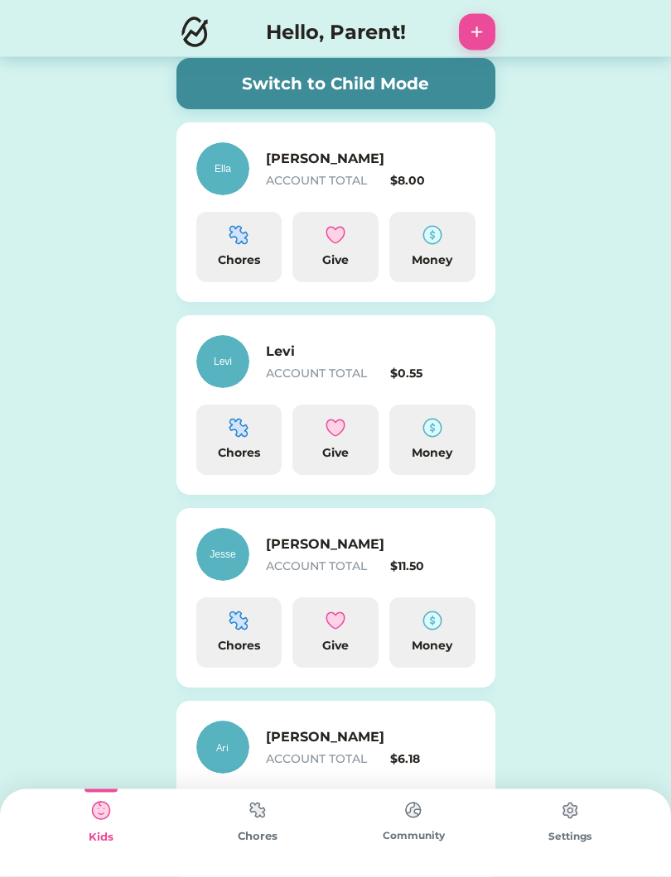
click at [228, 246] on div "Chores" at bounding box center [239, 248] width 86 height 70
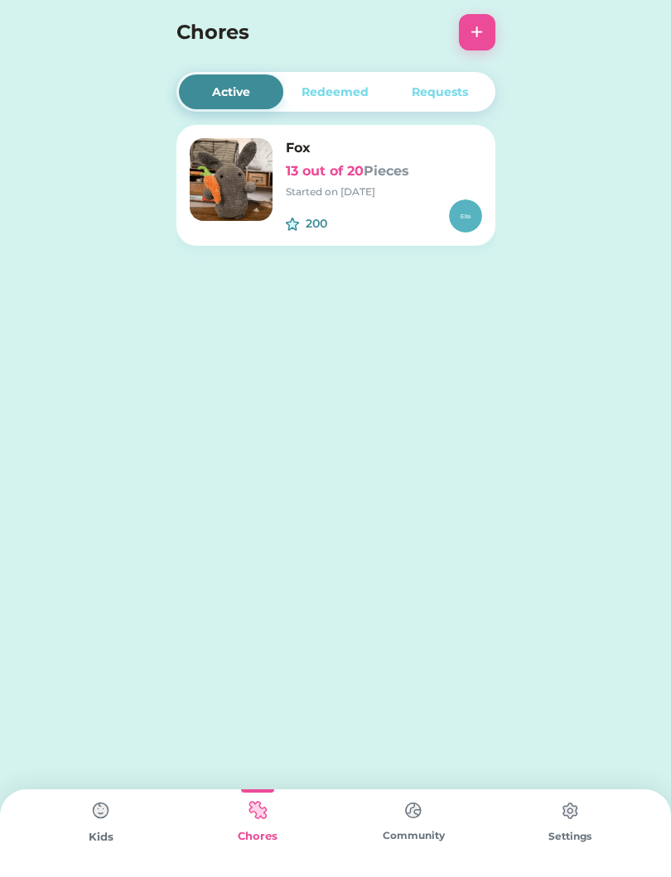
click at [110, 836] on div "Kids" at bounding box center [101, 837] width 156 height 17
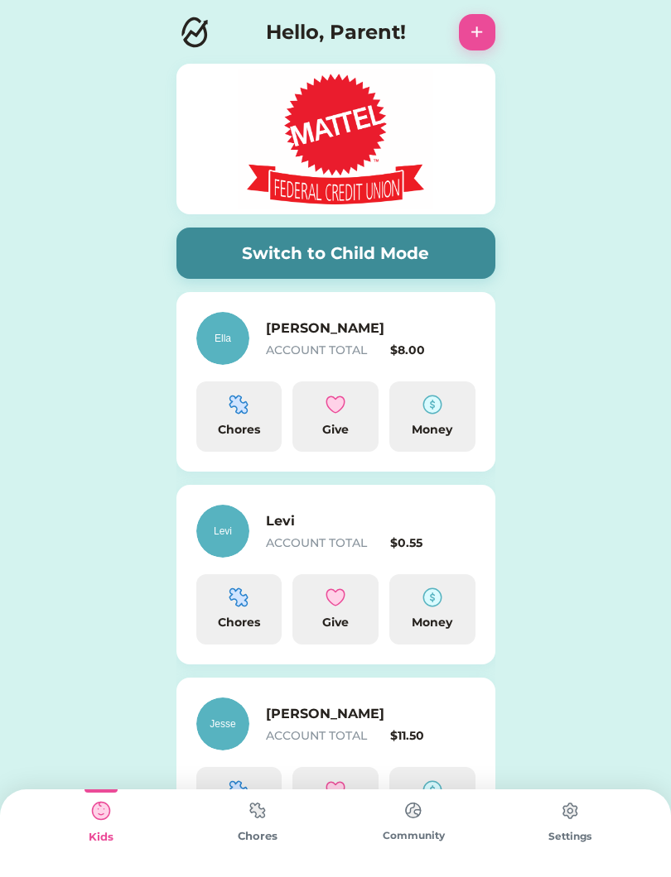
click at [252, 816] on img at bounding box center [257, 811] width 33 height 32
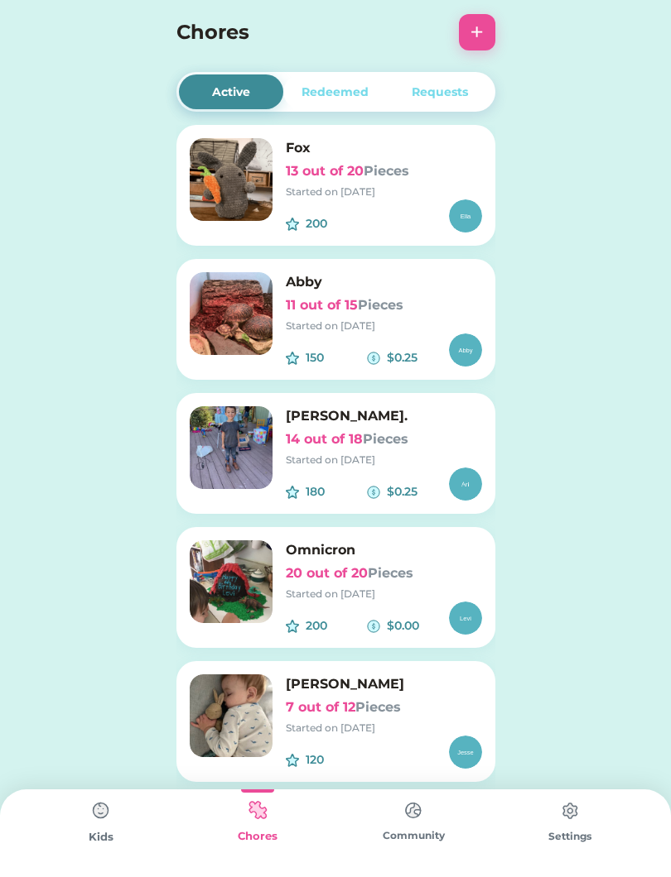
click at [474, 27] on button "+" at bounding box center [477, 32] width 36 height 36
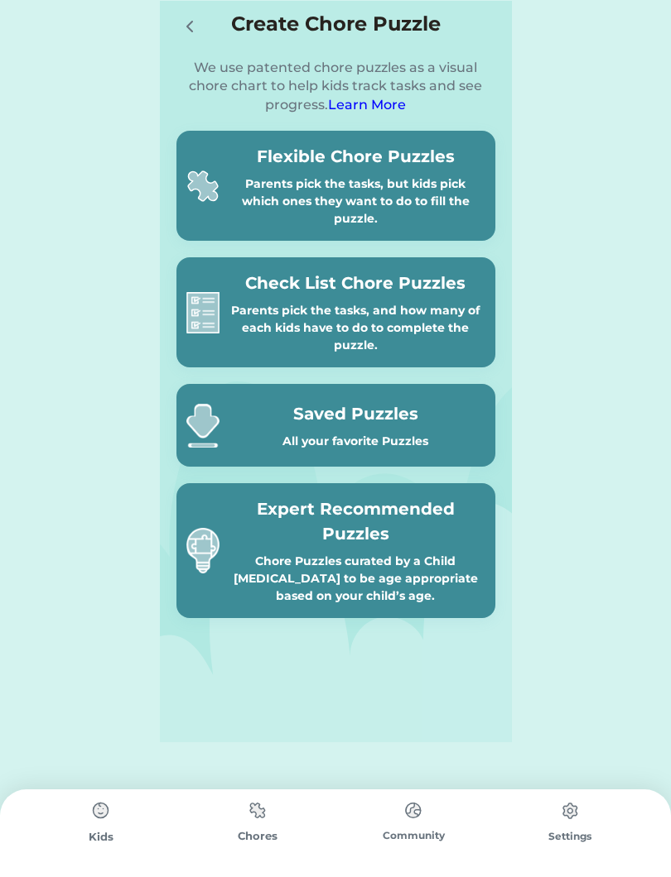
click at [180, 26] on icon at bounding box center [190, 27] width 20 height 20
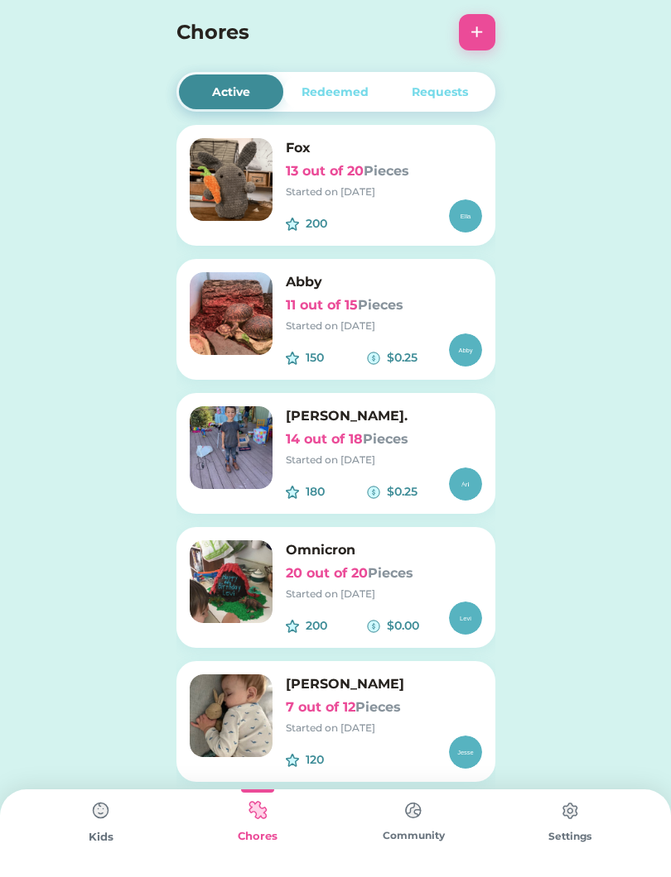
scroll to position [17, 0]
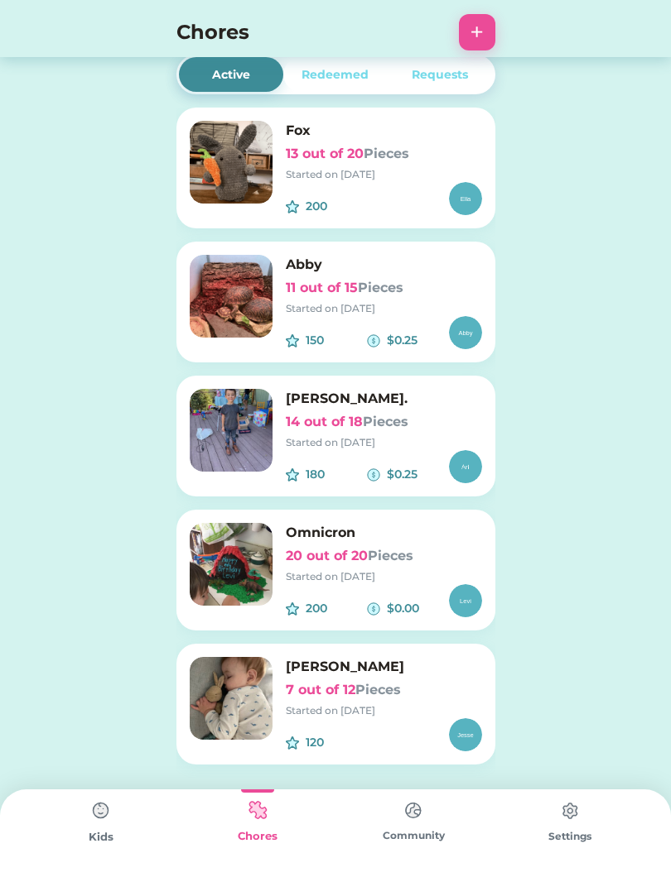
click at [305, 432] on div "Ariel. 14 out of 18 Pieces Started on 8/25/25" at bounding box center [384, 419] width 196 height 61
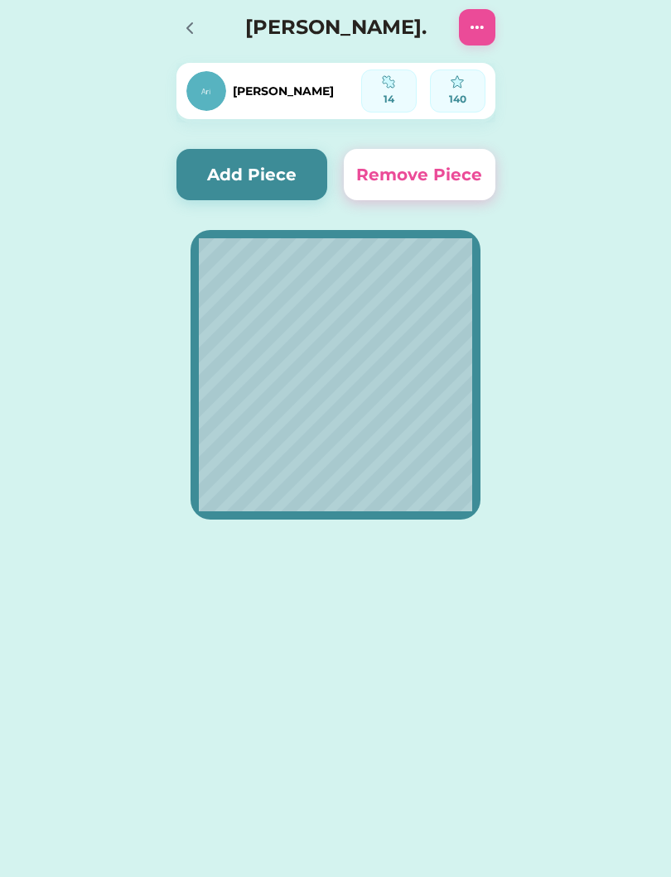
click at [475, 25] on img at bounding box center [477, 27] width 20 height 20
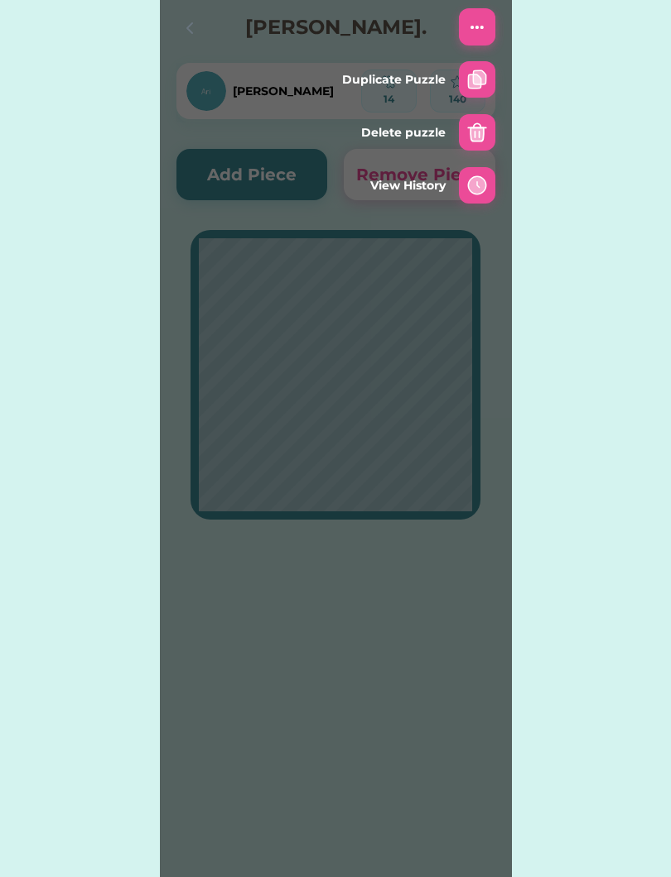
click at [473, 130] on img at bounding box center [477, 133] width 20 height 20
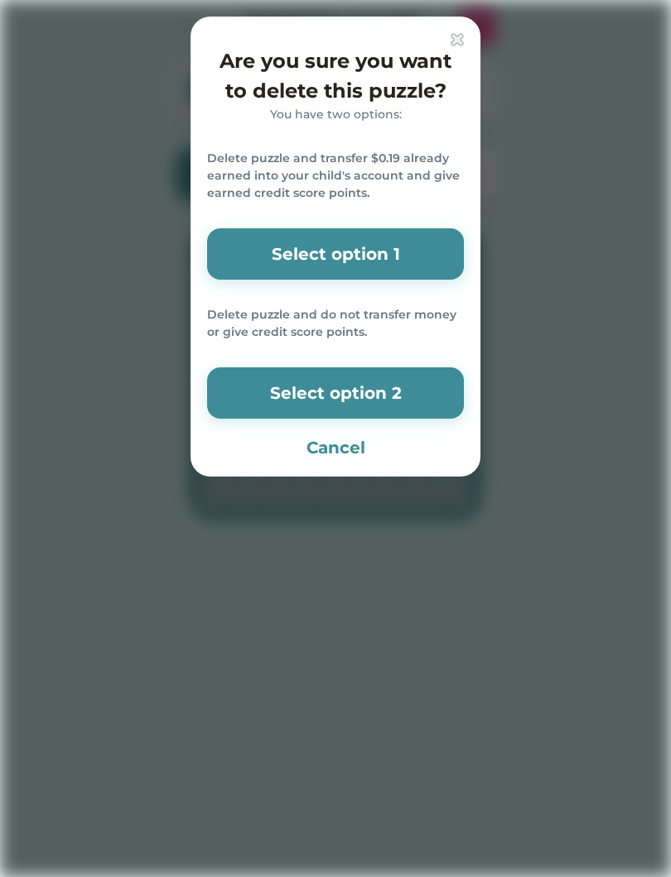
click at [411, 255] on button "Select option 1" at bounding box center [335, 253] width 257 height 51
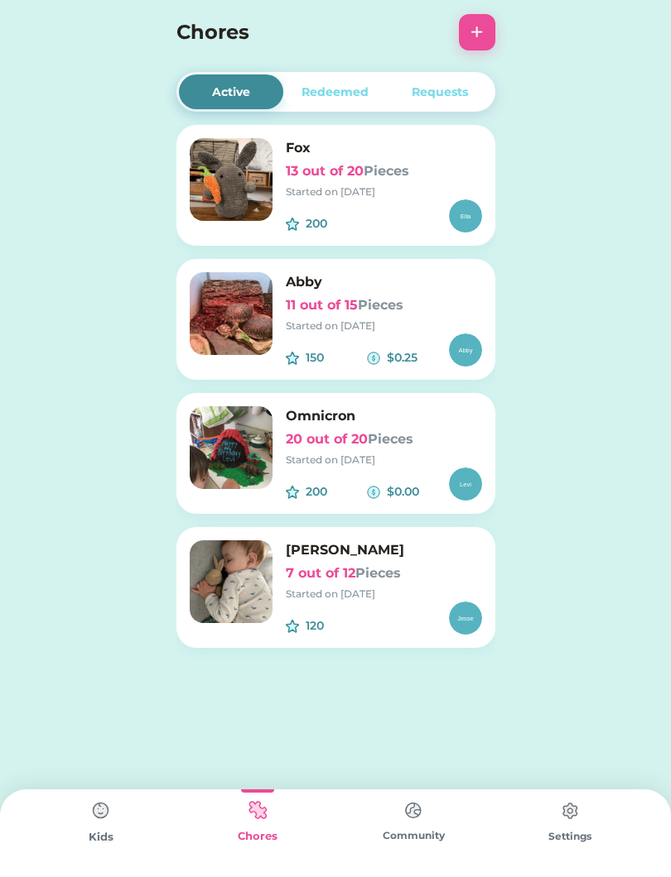
click at [440, 167] on h6 "13 out of 20 Pieces" at bounding box center [384, 171] width 196 height 20
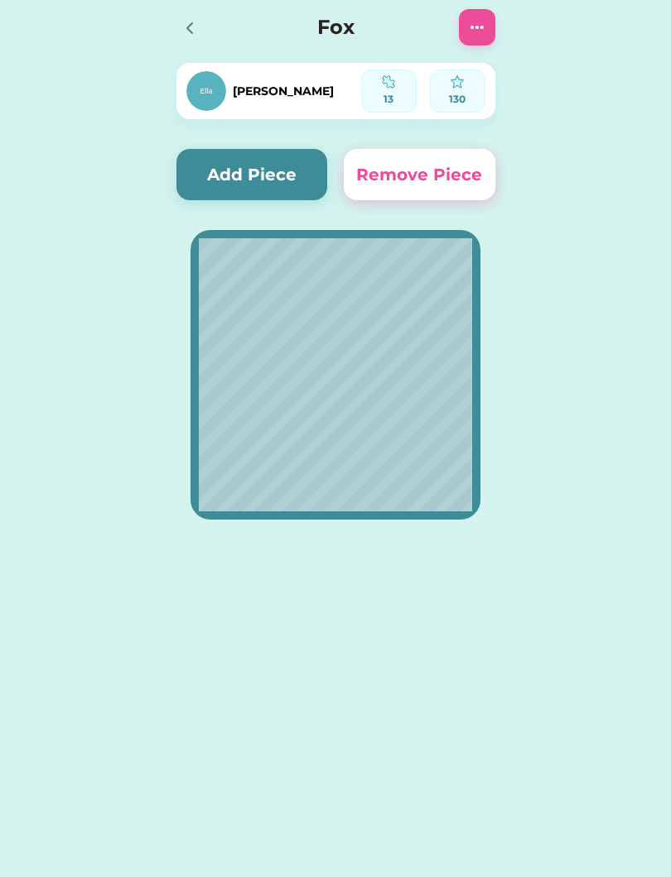
click at [476, 36] on img at bounding box center [477, 27] width 20 height 20
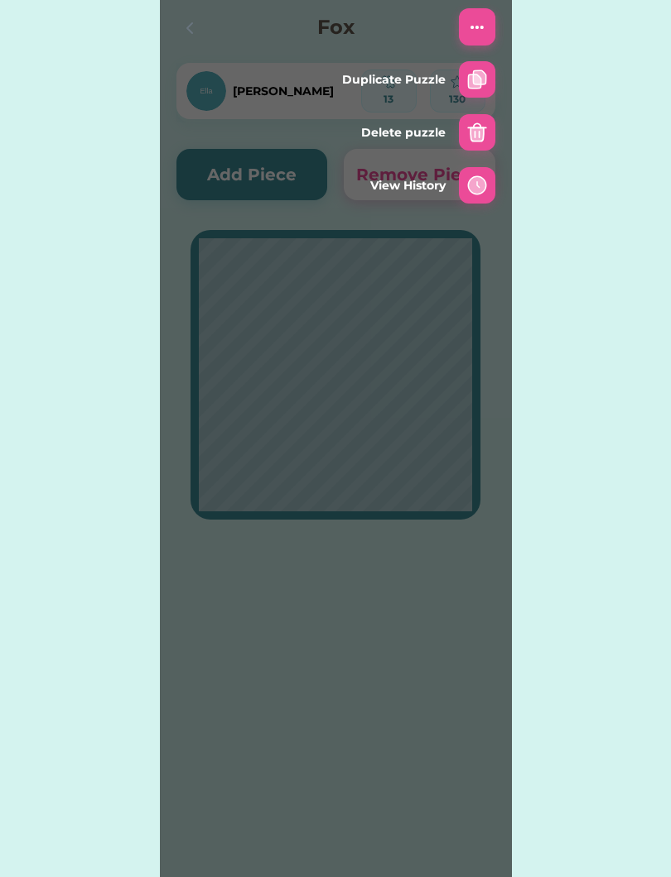
click at [479, 137] on img at bounding box center [477, 133] width 20 height 20
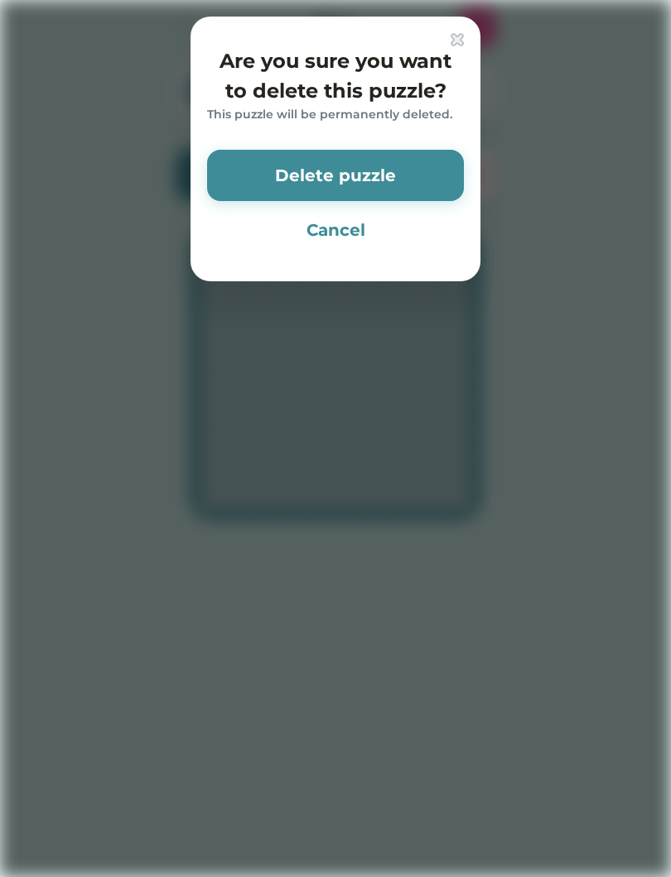
click at [403, 183] on button "Delete puzzle" at bounding box center [335, 175] width 257 height 51
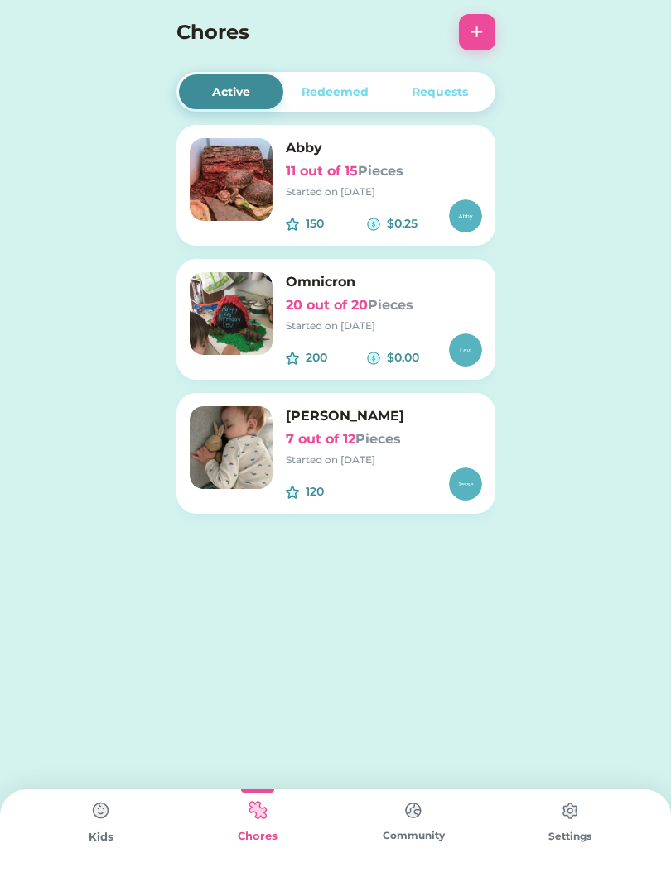
click at [443, 175] on h6 "11 out of 15 Pieces" at bounding box center [384, 171] width 196 height 20
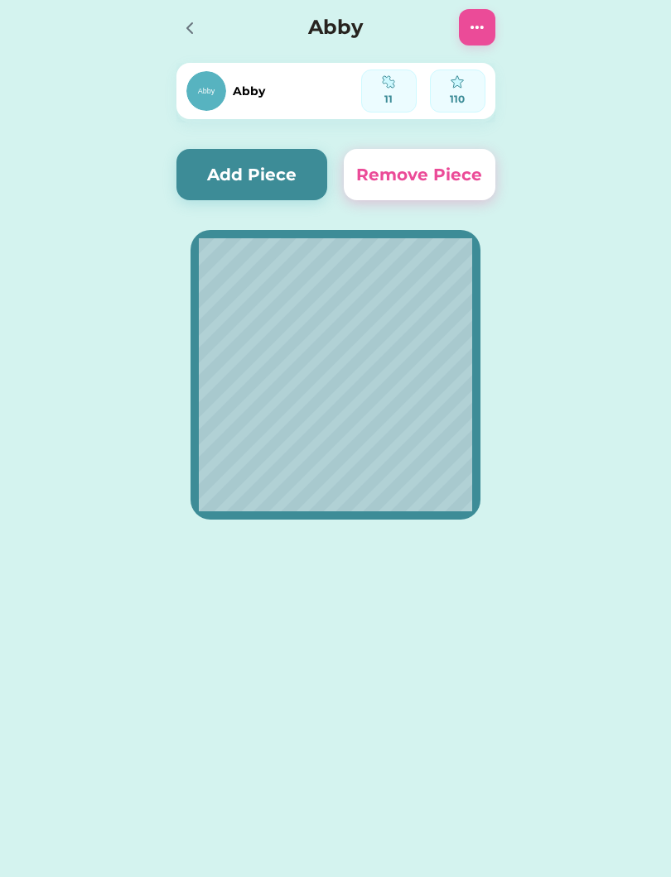
click at [486, 34] on img at bounding box center [477, 27] width 20 height 20
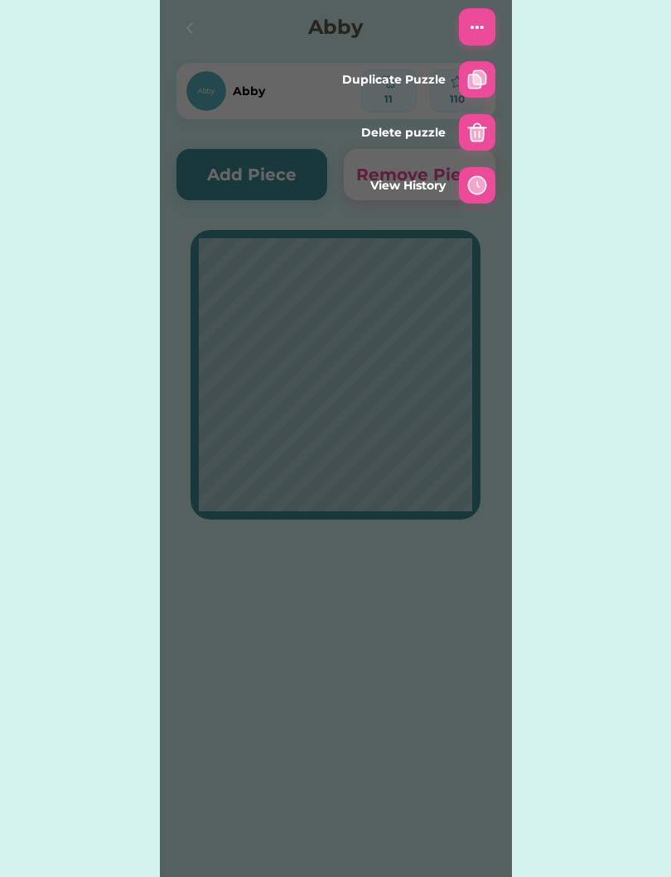
click at [477, 132] on img at bounding box center [477, 133] width 20 height 20
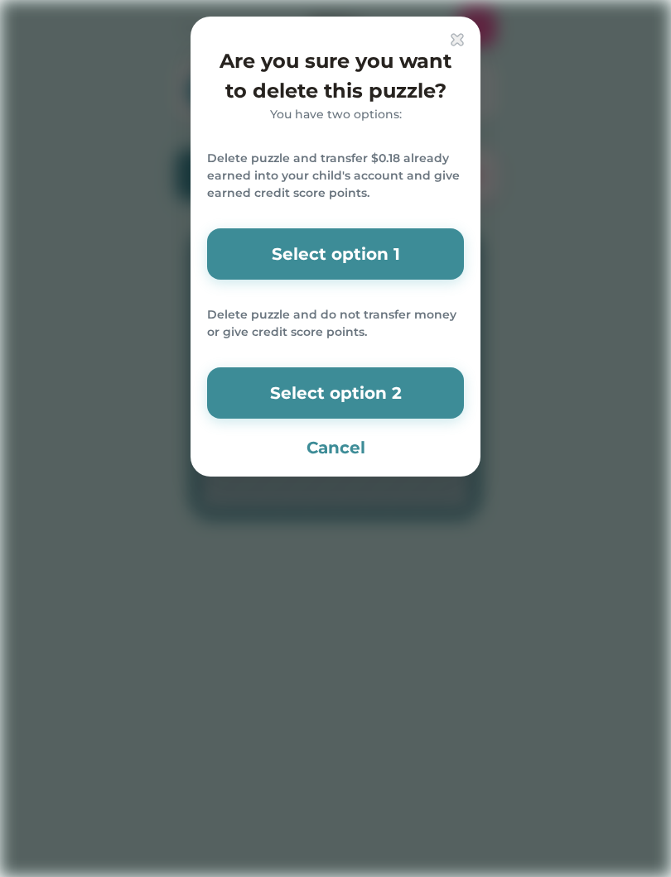
click at [413, 248] on button "Select option 1" at bounding box center [335, 253] width 257 height 51
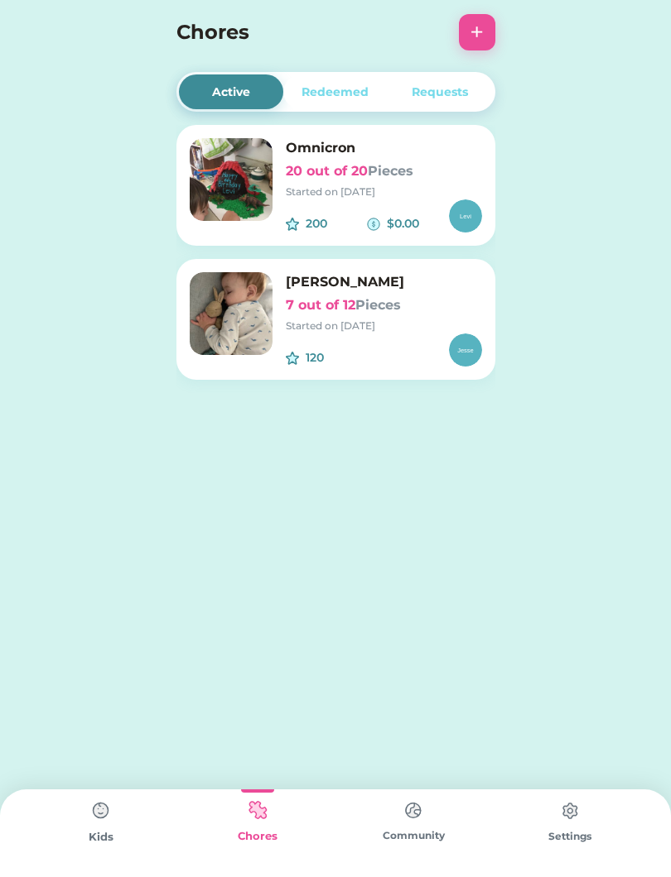
click at [435, 182] on div "Omnicron 20 out of 20 Pieces Started on 8/25/25" at bounding box center [384, 168] width 196 height 61
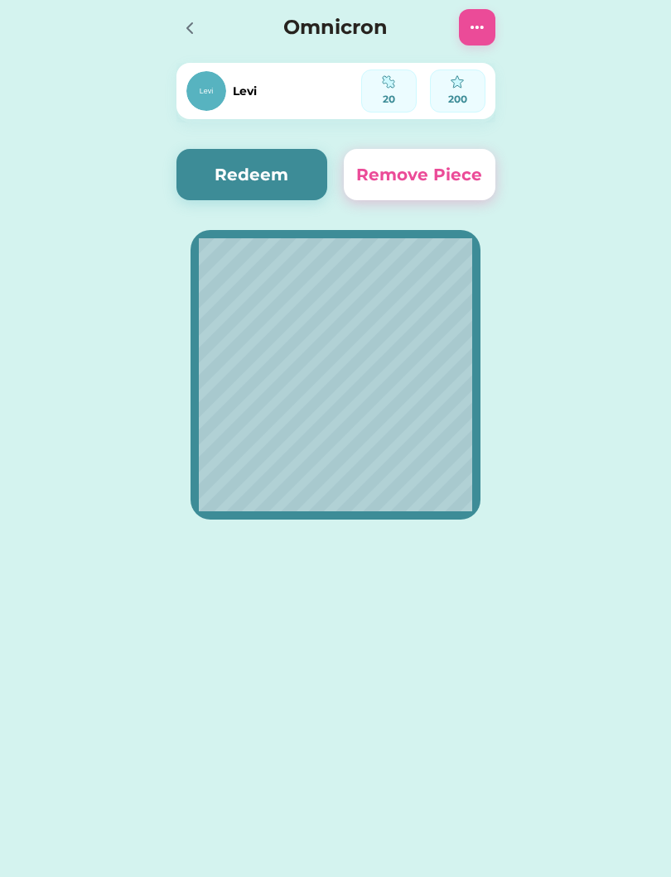
click at [478, 33] on img at bounding box center [477, 27] width 20 height 20
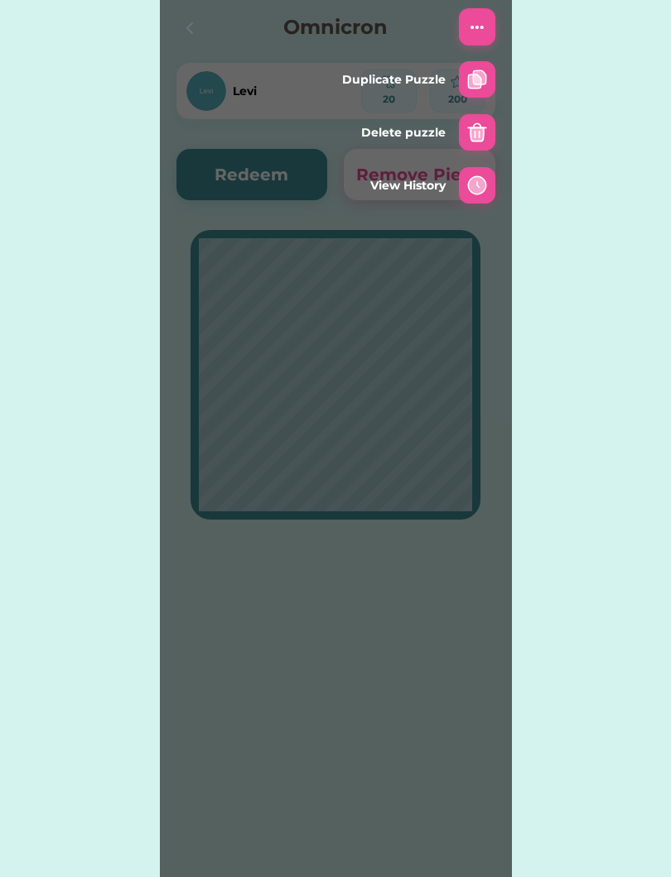
click at [485, 124] on img at bounding box center [477, 133] width 20 height 20
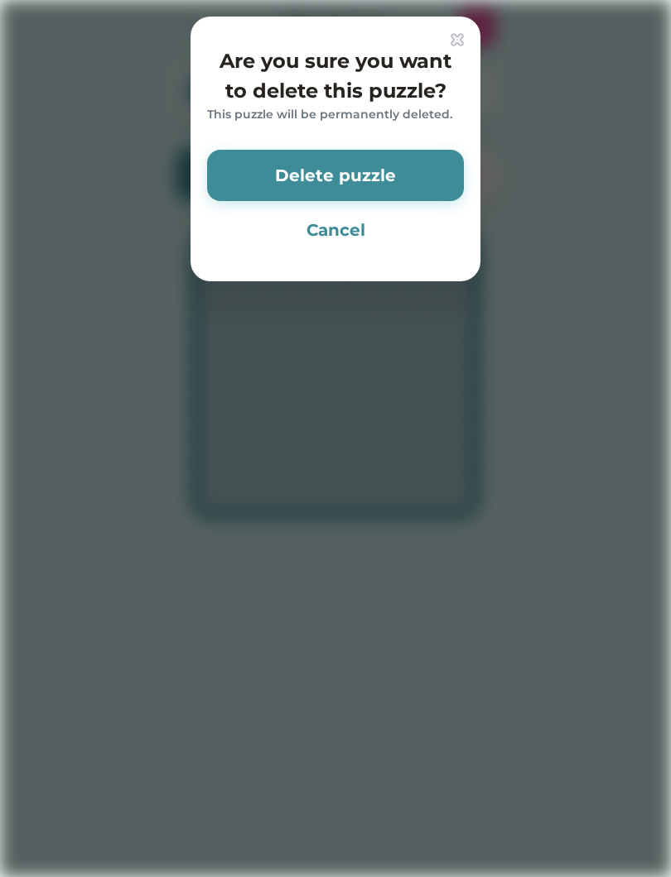
click at [402, 181] on button "Delete puzzle" at bounding box center [335, 175] width 257 height 51
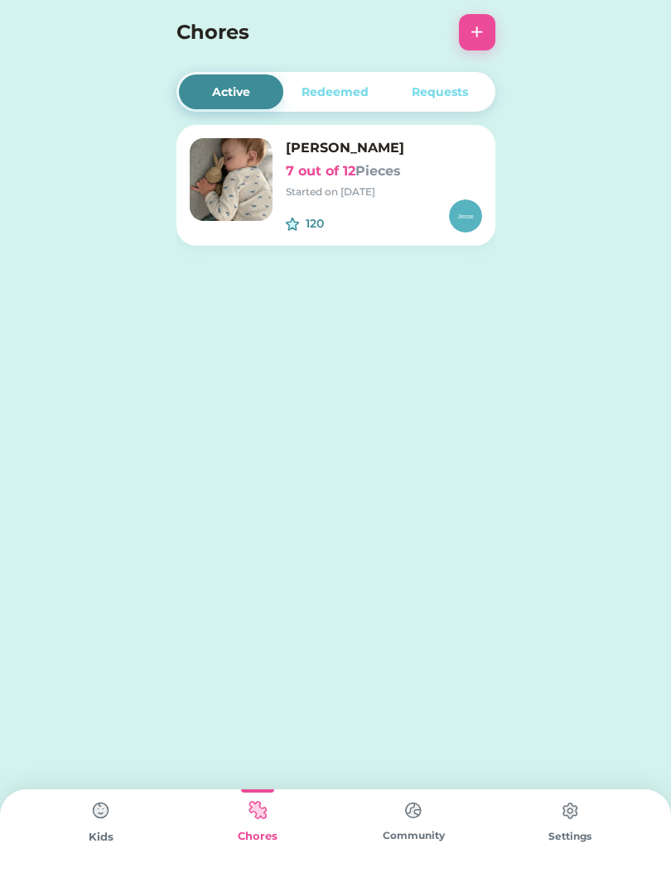
click at [450, 162] on h6 "7 out of 12 Pieces" at bounding box center [384, 171] width 196 height 20
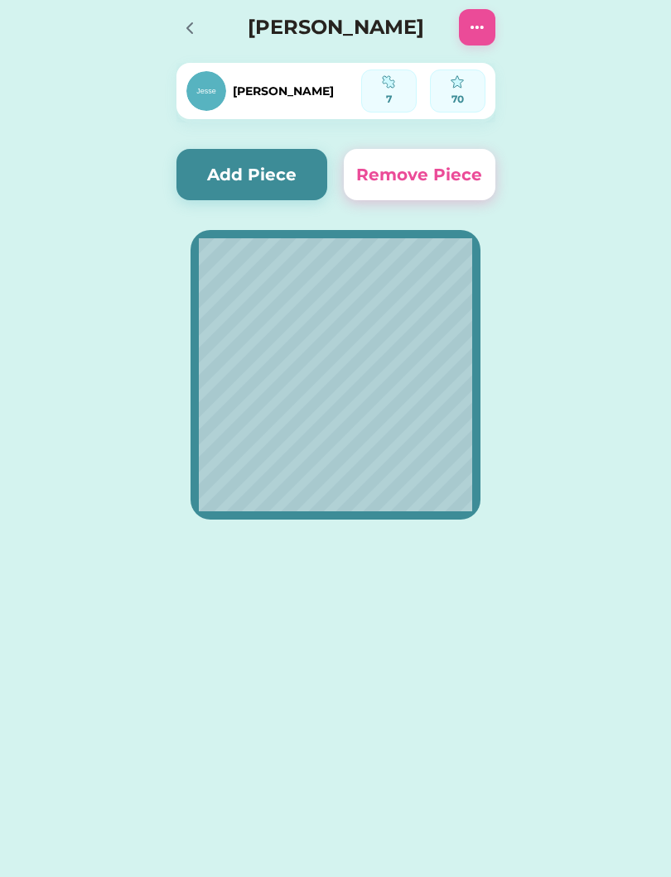
click at [482, 33] on img at bounding box center [477, 27] width 20 height 20
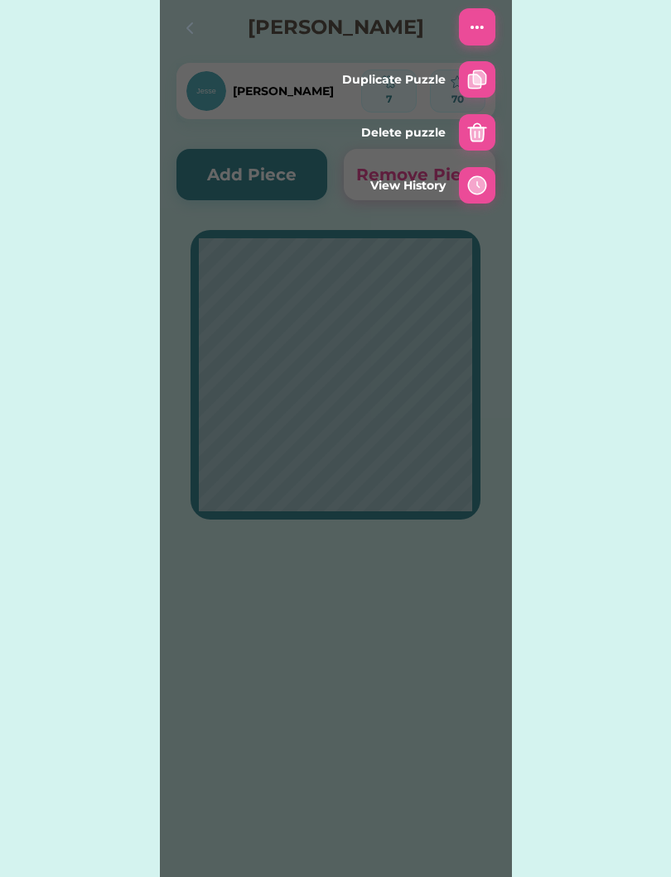
click at [481, 129] on img at bounding box center [477, 133] width 20 height 20
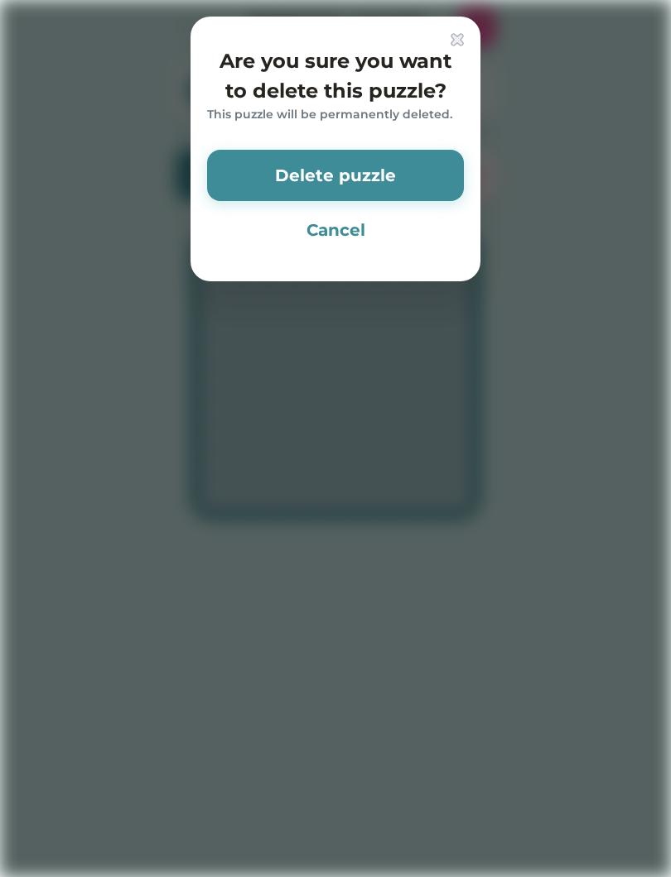
click at [411, 170] on button "Delete puzzle" at bounding box center [335, 175] width 257 height 51
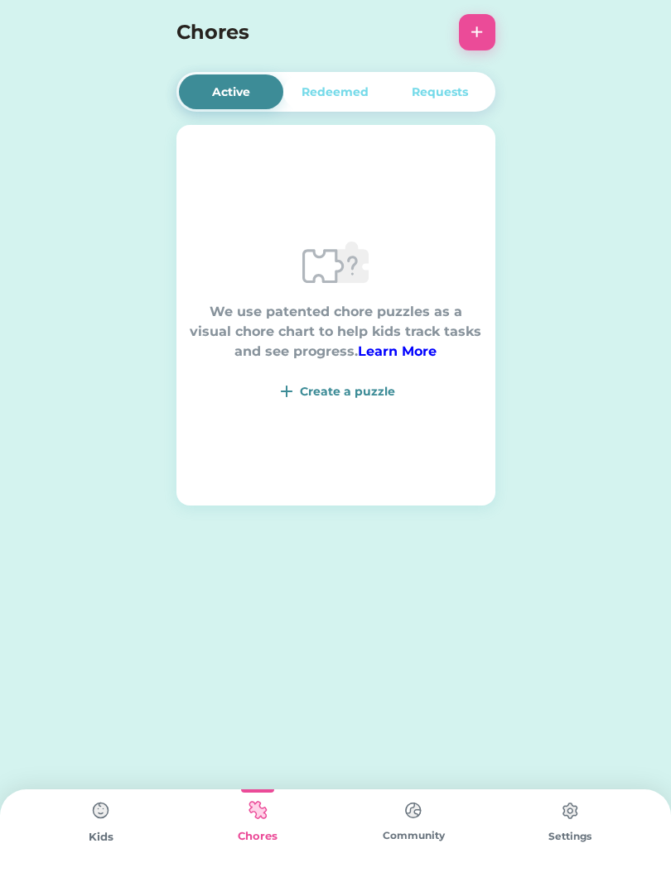
click at [92, 825] on img at bounding box center [100, 811] width 33 height 33
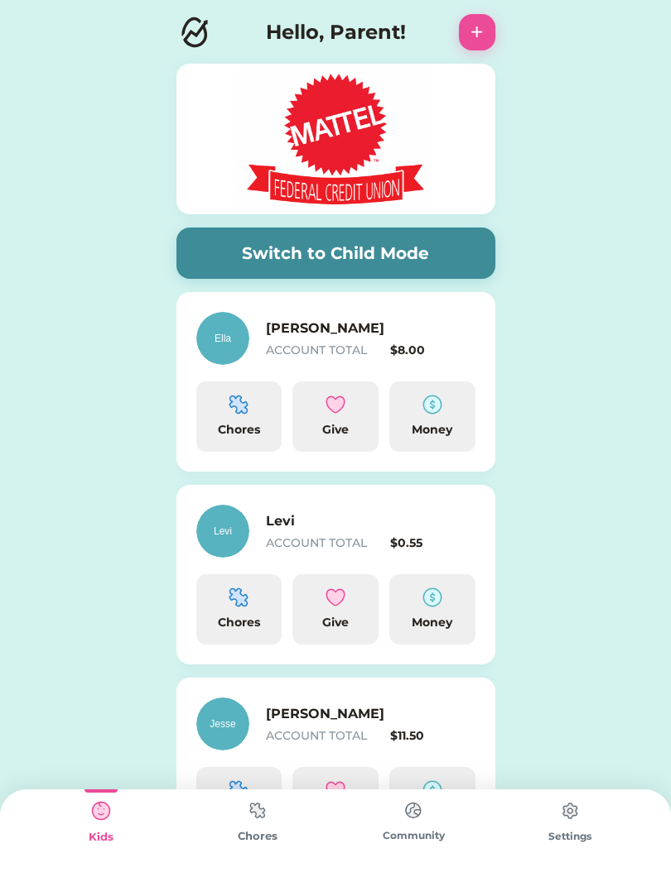
click at [249, 827] on img at bounding box center [257, 811] width 33 height 32
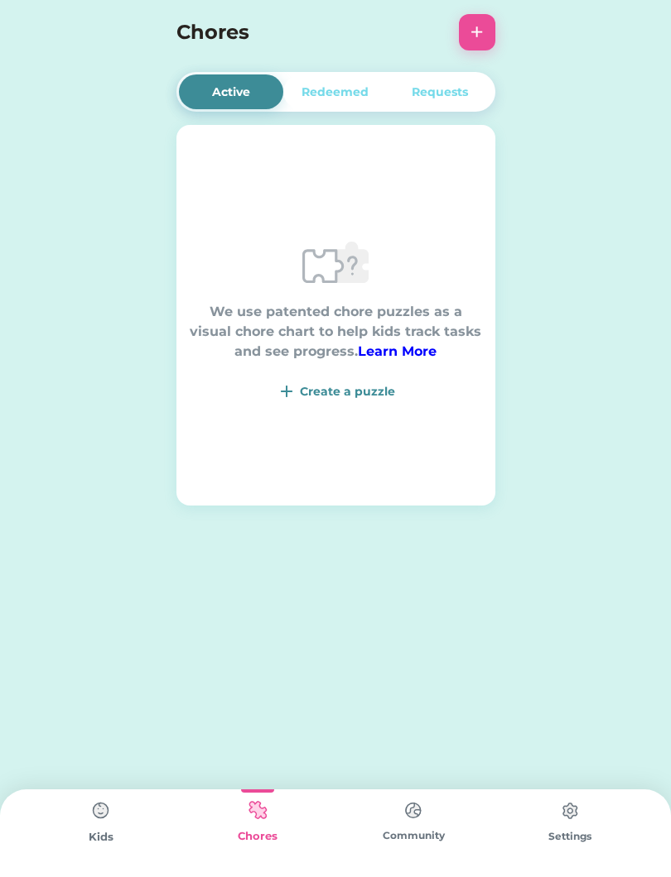
click at [386, 378] on div "We use patented chore puzzles as a visual chore chart to help kids track tasks …" at bounding box center [335, 315] width 319 height 172
click at [356, 398] on div "Create a puzzle" at bounding box center [347, 391] width 95 height 17
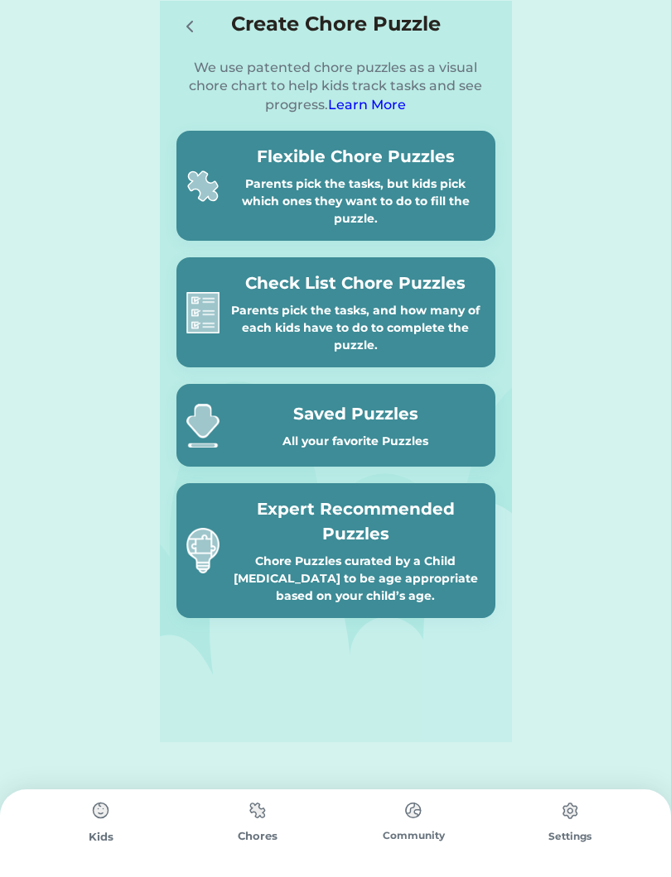
click at [440, 175] on div "Parents pick the tasks, but kids pick which ones they want to do to fill the pu…" at bounding box center [355, 201] width 259 height 52
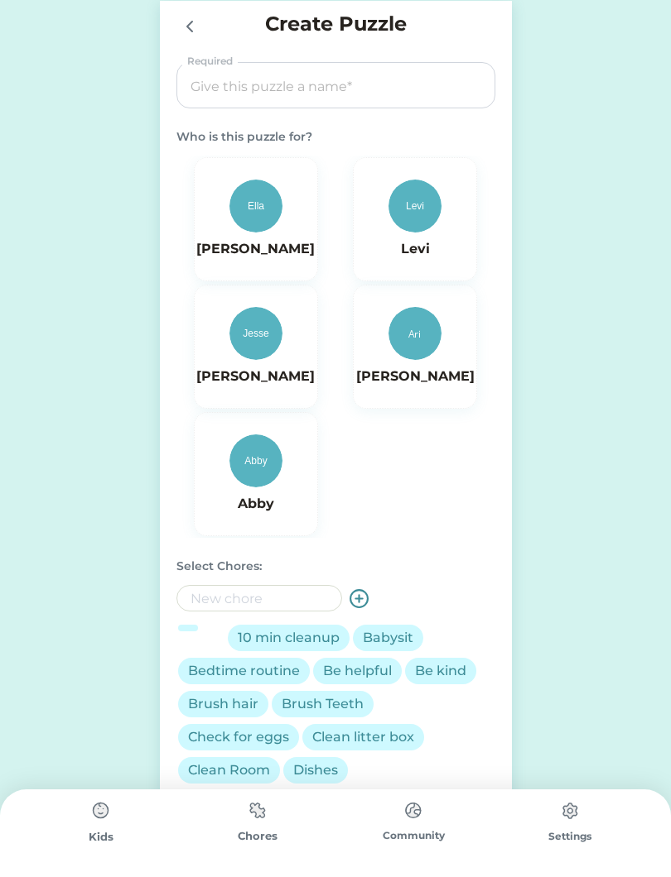
click at [431, 368] on h6 "[PERSON_NAME]" at bounding box center [415, 377] width 118 height 20
click at [312, 93] on input "input" at bounding box center [335, 86] width 307 height 46
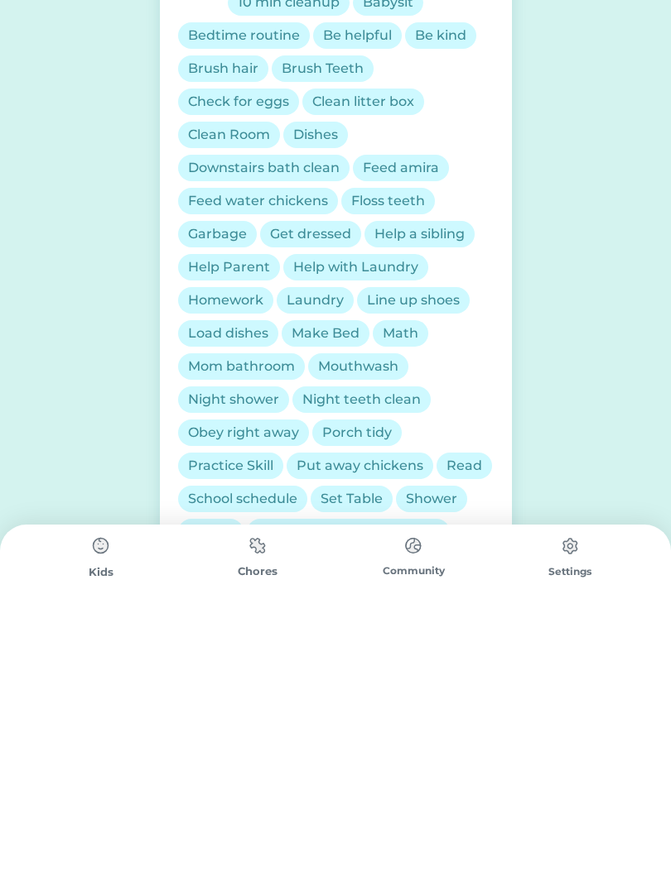
scroll to position [378, 0]
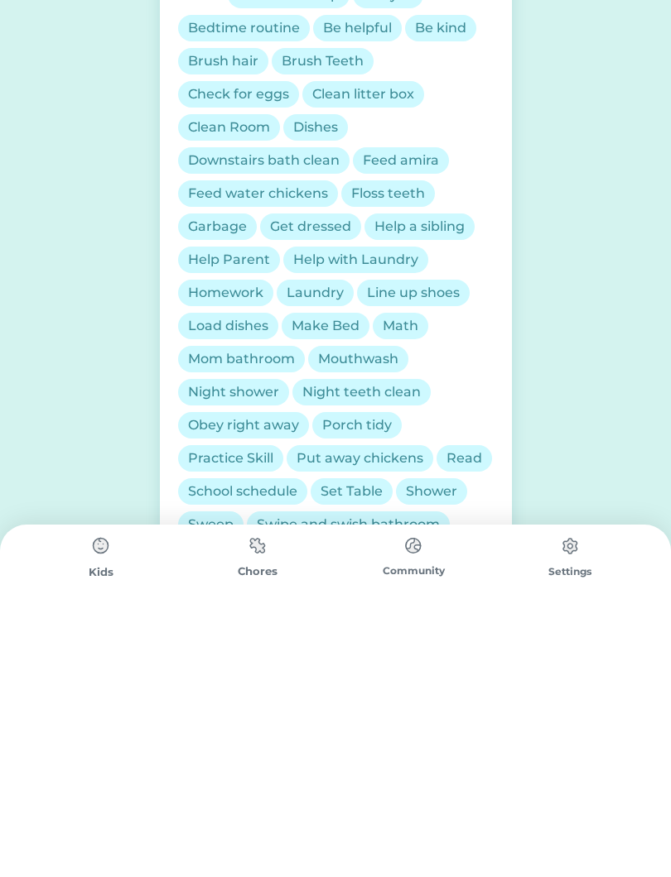
type input "Roger doger"
click at [461, 714] on div "Read" at bounding box center [464, 724] width 36 height 20
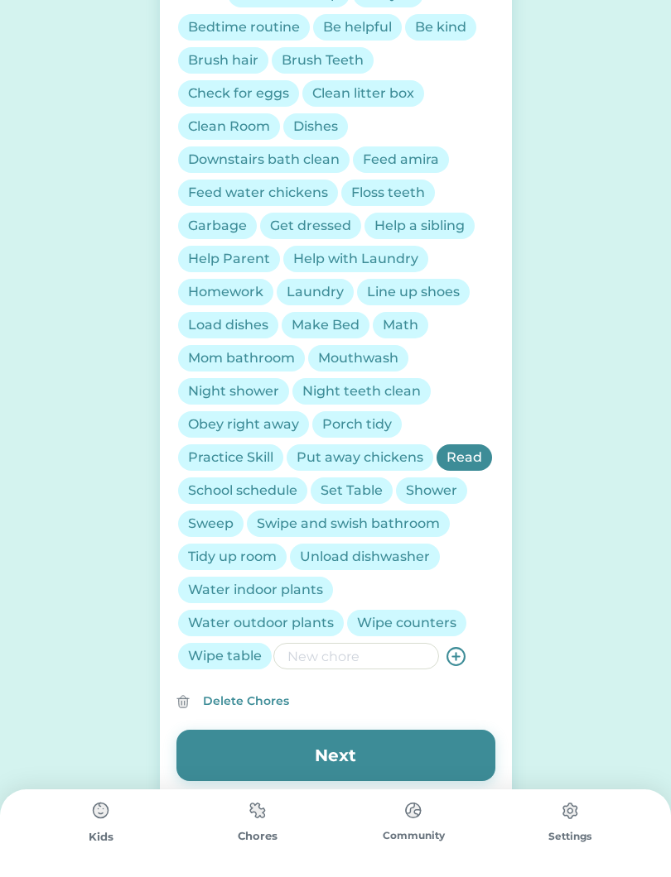
click at [320, 320] on div "Make Bed" at bounding box center [325, 325] width 68 height 20
click at [402, 334] on div "Math" at bounding box center [400, 325] width 36 height 20
click at [300, 296] on div "Laundry" at bounding box center [314, 292] width 57 height 20
click at [449, 218] on div "Help a sibling" at bounding box center [419, 226] width 90 height 20
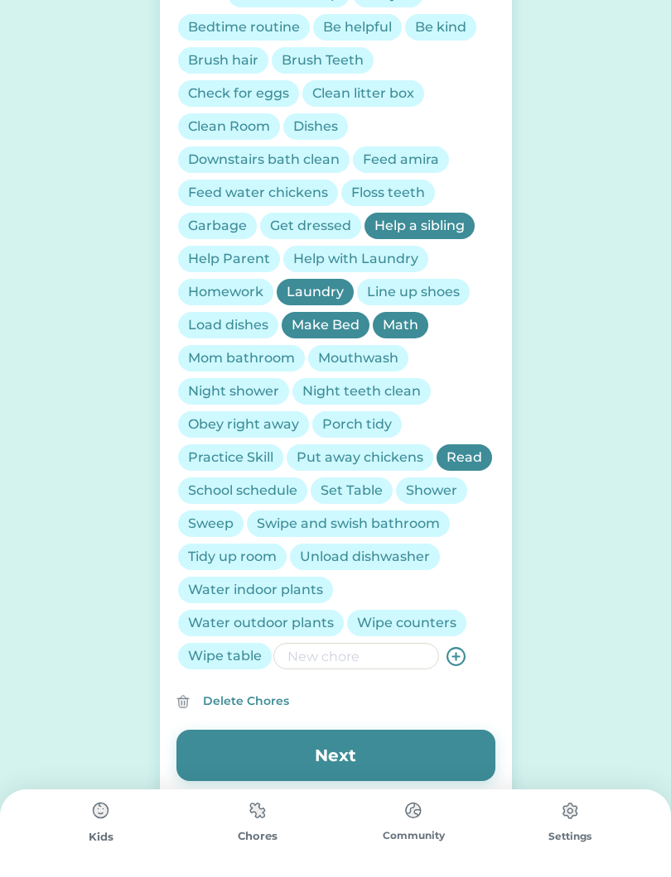
click at [279, 199] on div "Feed water chickens" at bounding box center [258, 193] width 140 height 20
click at [232, 262] on div "Help Parent" at bounding box center [229, 259] width 82 height 20
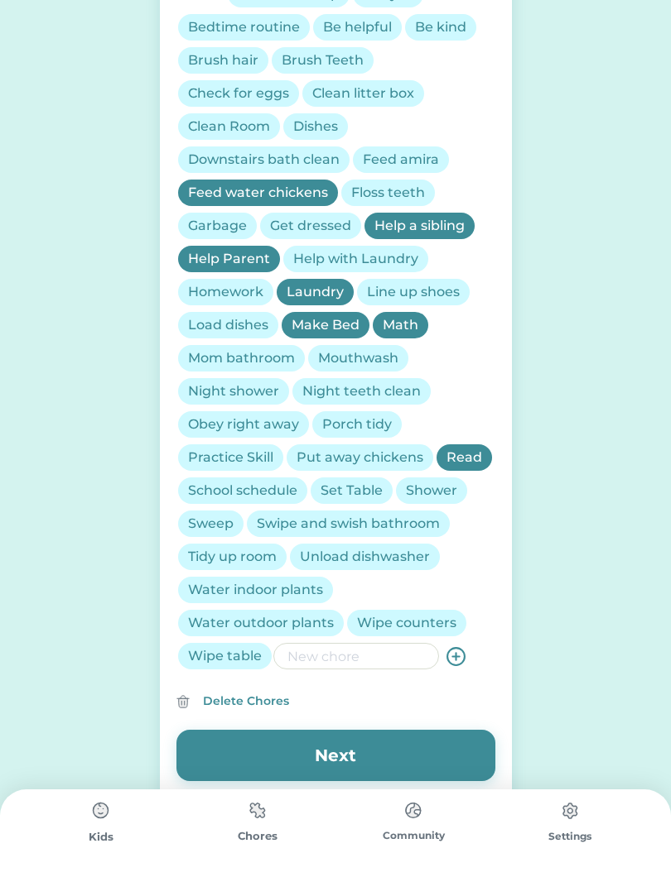
click at [244, 658] on div "Wipe table" at bounding box center [225, 657] width 74 height 20
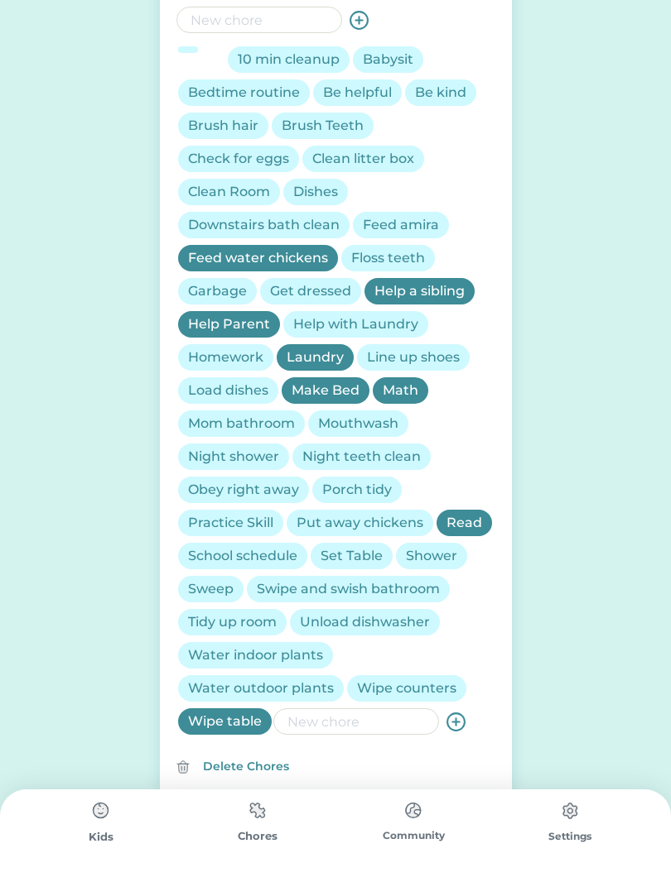
scroll to position [578, 0]
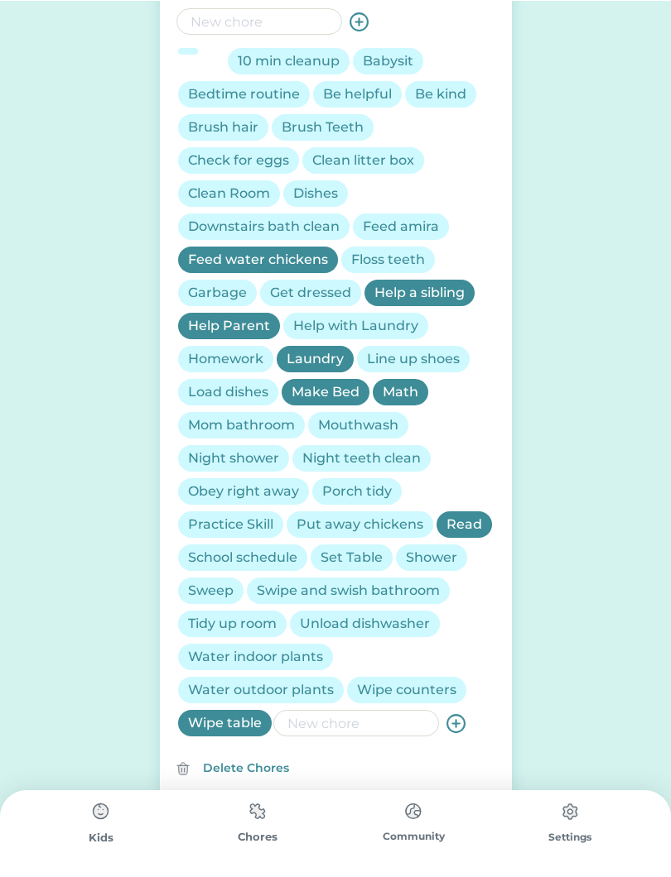
click at [321, 121] on div "Brush Teeth" at bounding box center [322, 127] width 82 height 20
click at [250, 118] on div "Brush hair" at bounding box center [223, 127] width 70 height 20
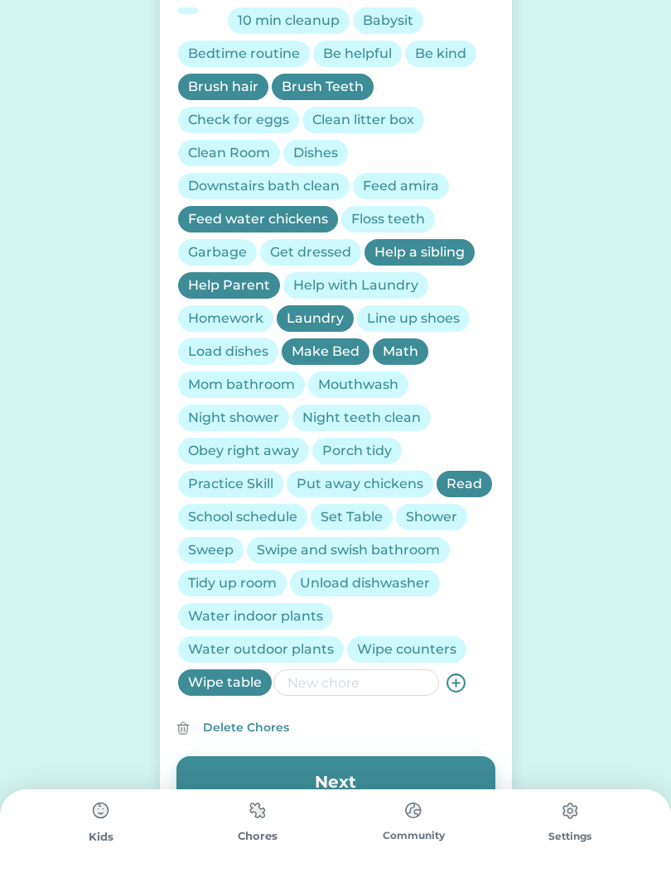
scroll to position [622, 0]
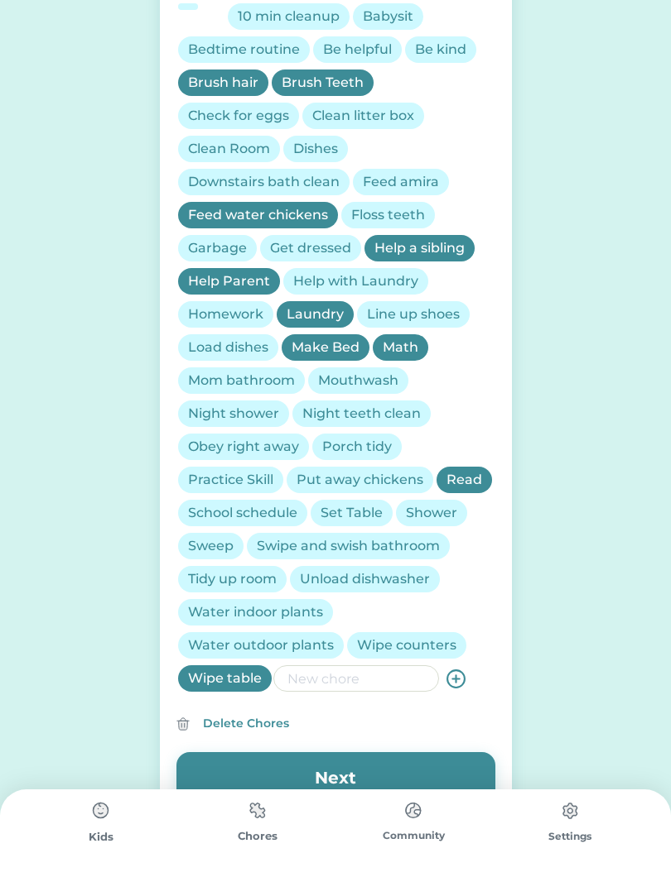
click at [237, 568] on div "Tidy up room" at bounding box center [232, 579] width 108 height 26
click at [369, 52] on div "Be helpful" at bounding box center [357, 50] width 69 height 20
click at [234, 147] on div "Clean Room" at bounding box center [229, 149] width 82 height 20
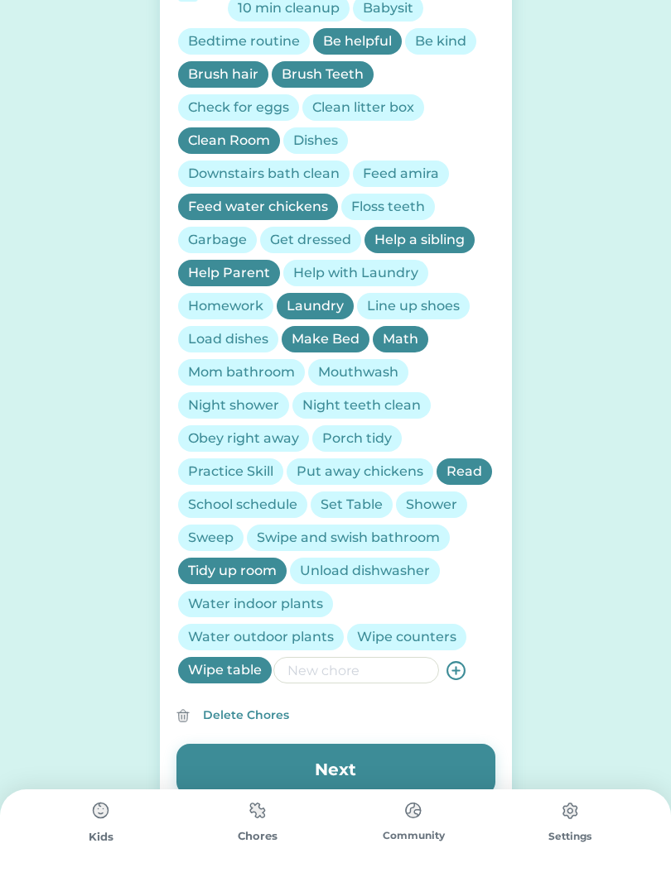
scroll to position [672, 0]
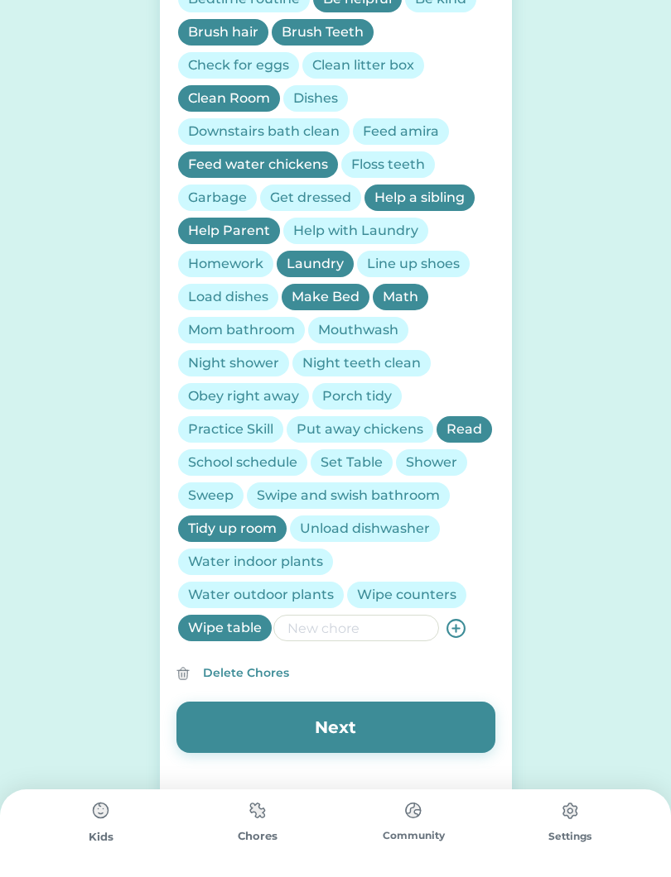
click at [303, 715] on button "Next" at bounding box center [335, 727] width 319 height 51
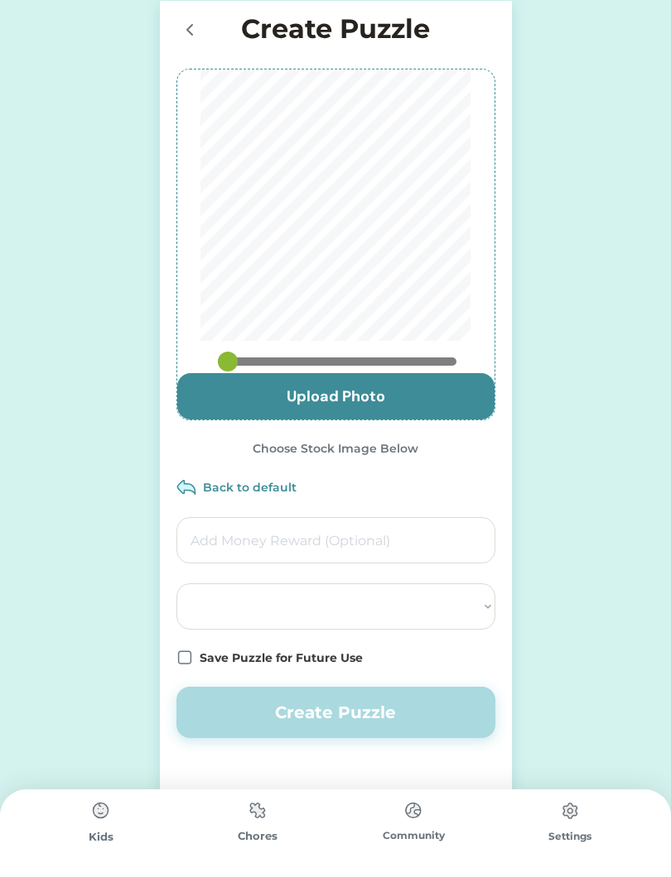
scroll to position [0, 0]
select select ""PLACEHOLDER_1427118222253""
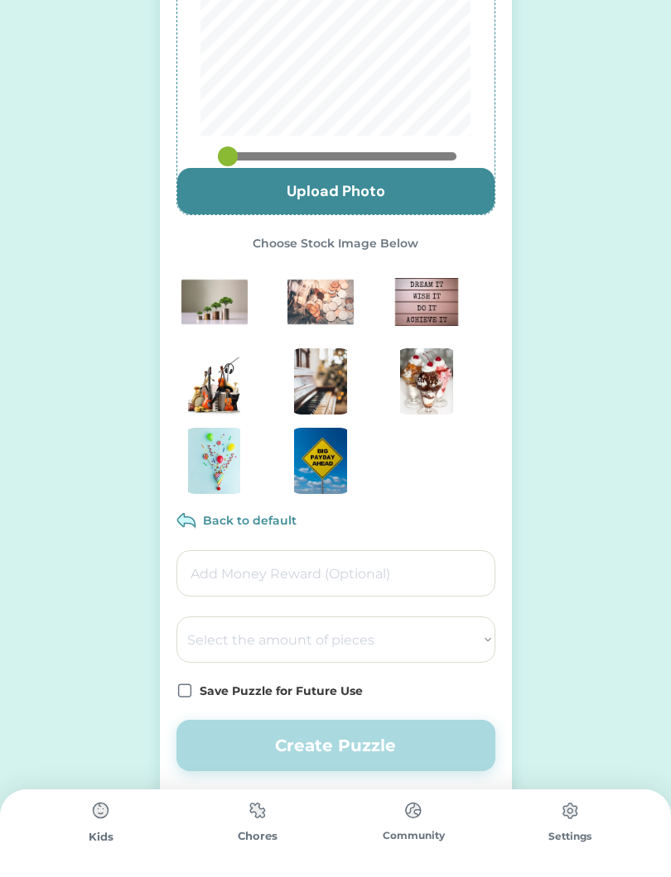
scroll to position [224, 0]
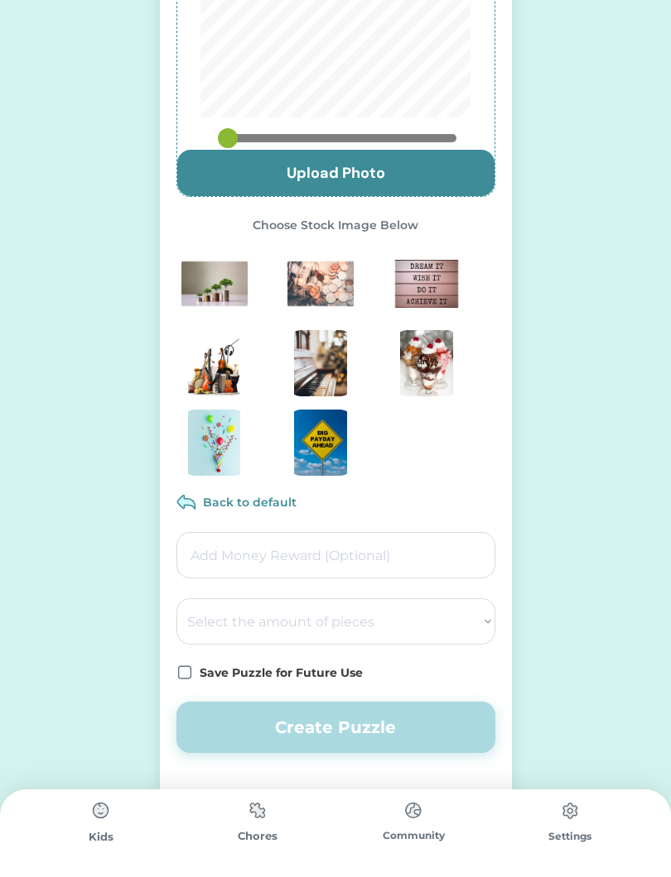
click at [339, 560] on input "input" at bounding box center [335, 555] width 319 height 46
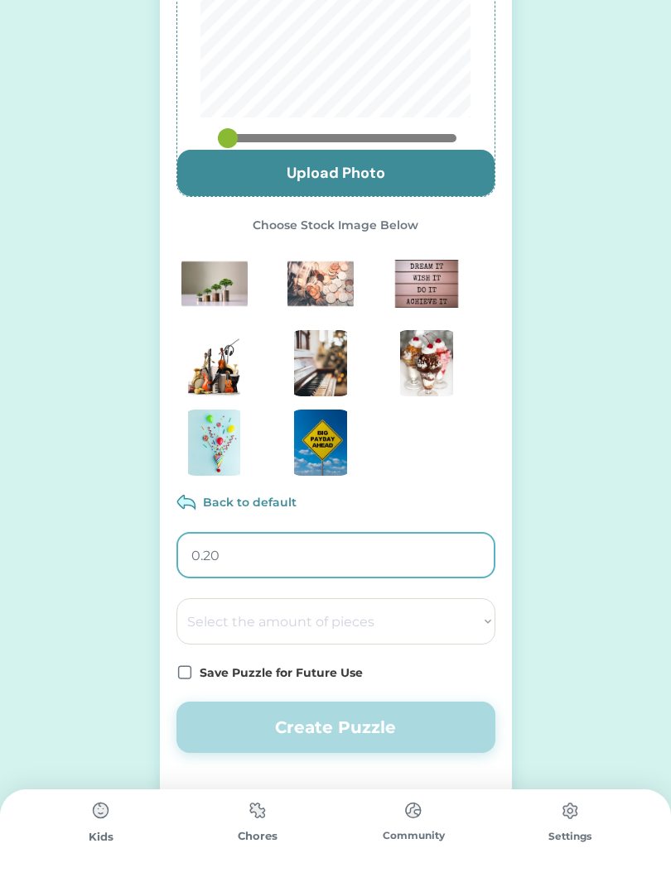
type input "0.25"
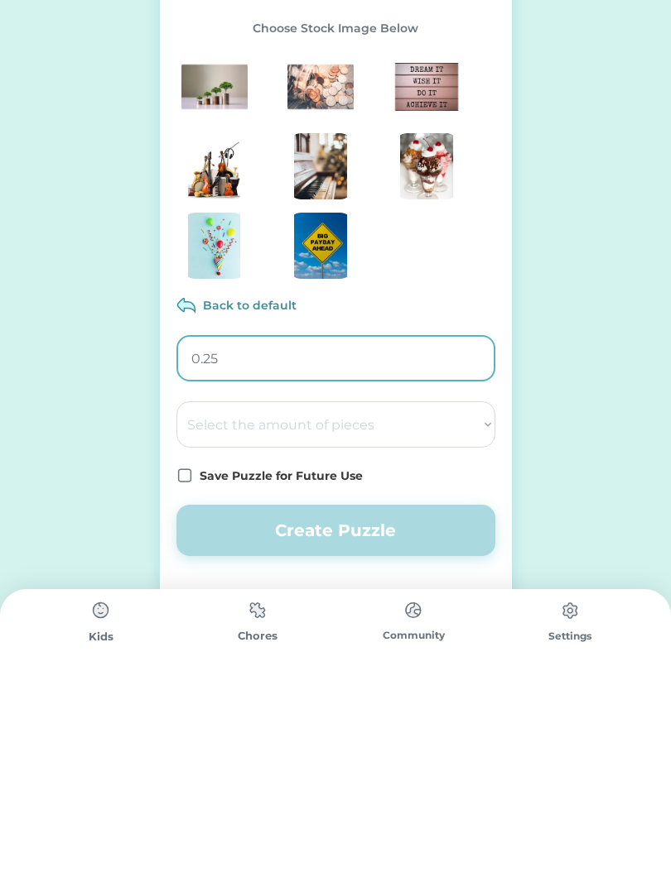
click at [269, 602] on select "Select the amount of pieces 4 6 8 9 10 12 14 15 16 18 20 21 24 25 28 30 32 35 3…" at bounding box center [335, 625] width 319 height 46
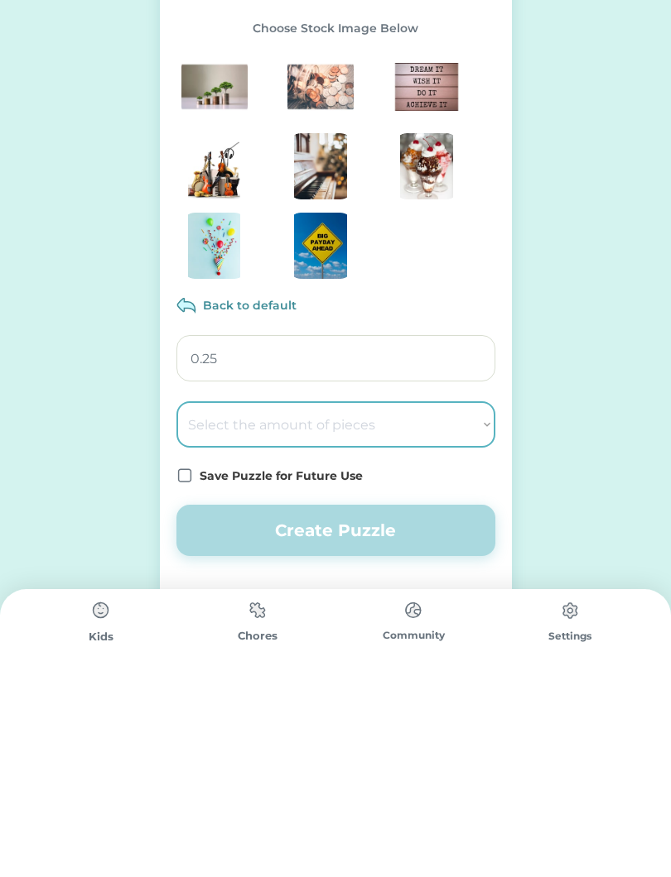
scroll to position [224, 0]
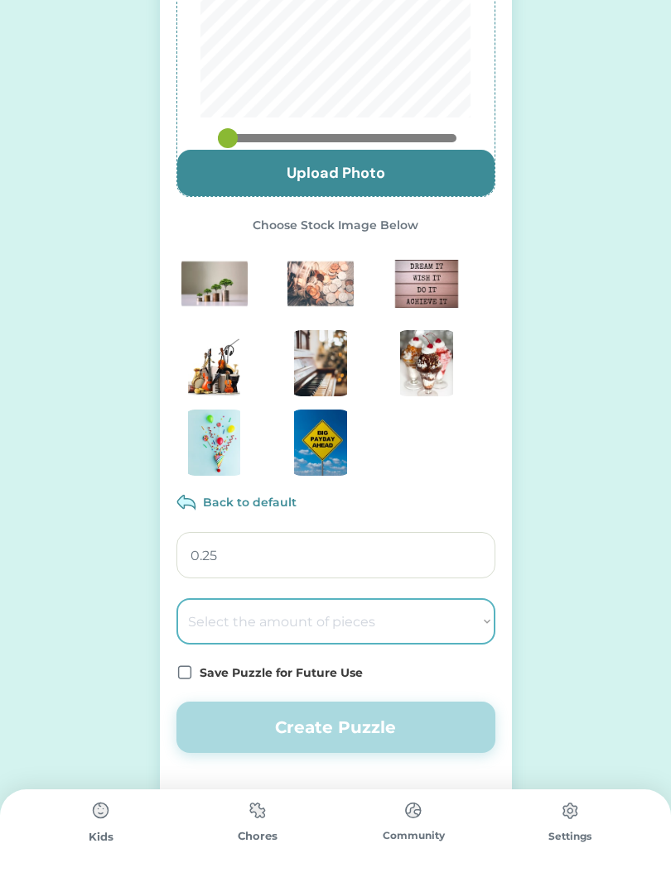
select select ""1348695171700984260__LOOKUP__1686212359594x969158557530520600""
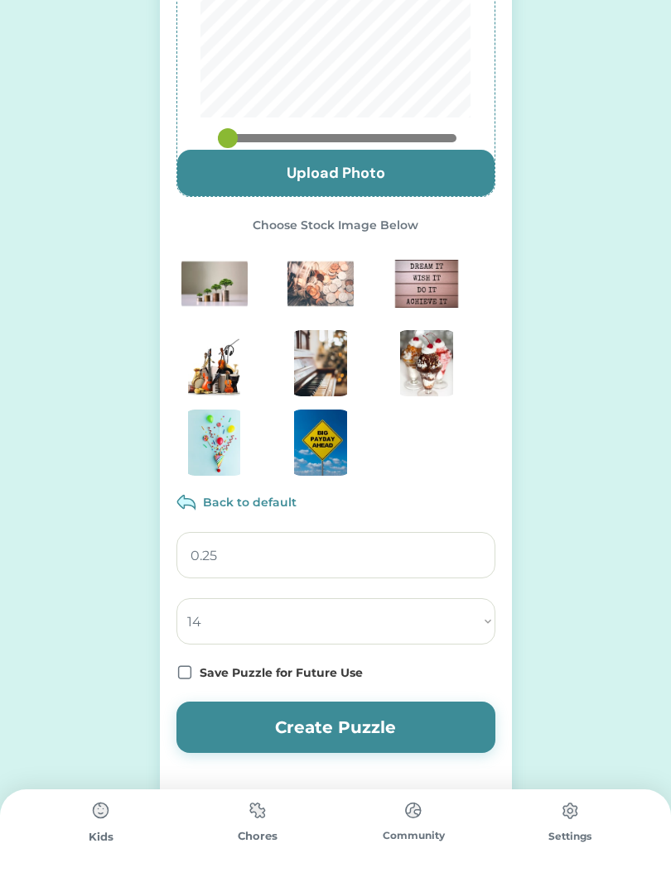
click at [400, 156] on input "file" at bounding box center [335, 173] width 317 height 46
type input "C:\fakepath\IMG_5870.jpeg"
type input "0.55"
click at [416, 728] on button "Create Puzzle" at bounding box center [335, 727] width 319 height 51
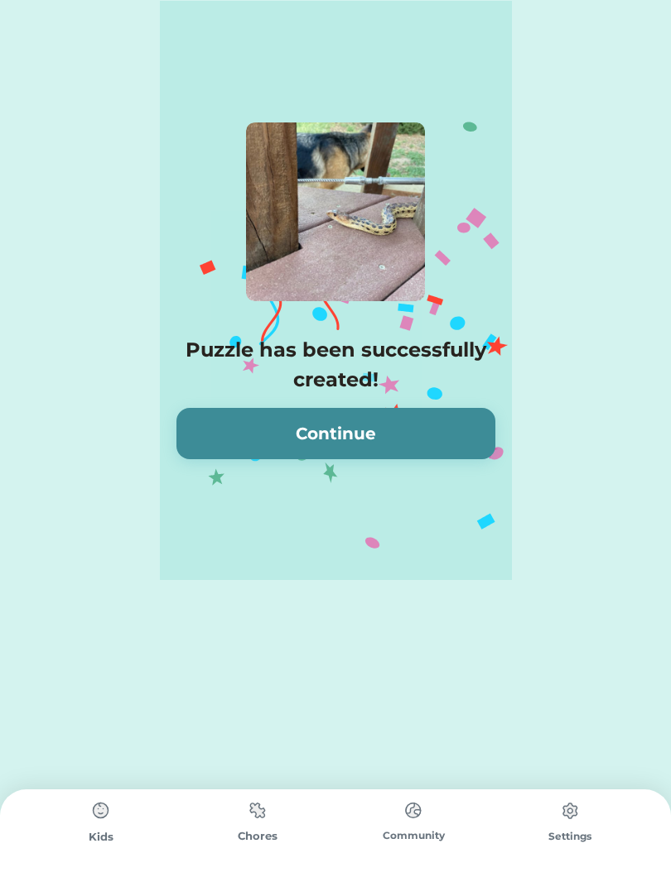
click at [429, 440] on button "Continue" at bounding box center [335, 433] width 319 height 51
